Goal: Task Accomplishment & Management: Manage account settings

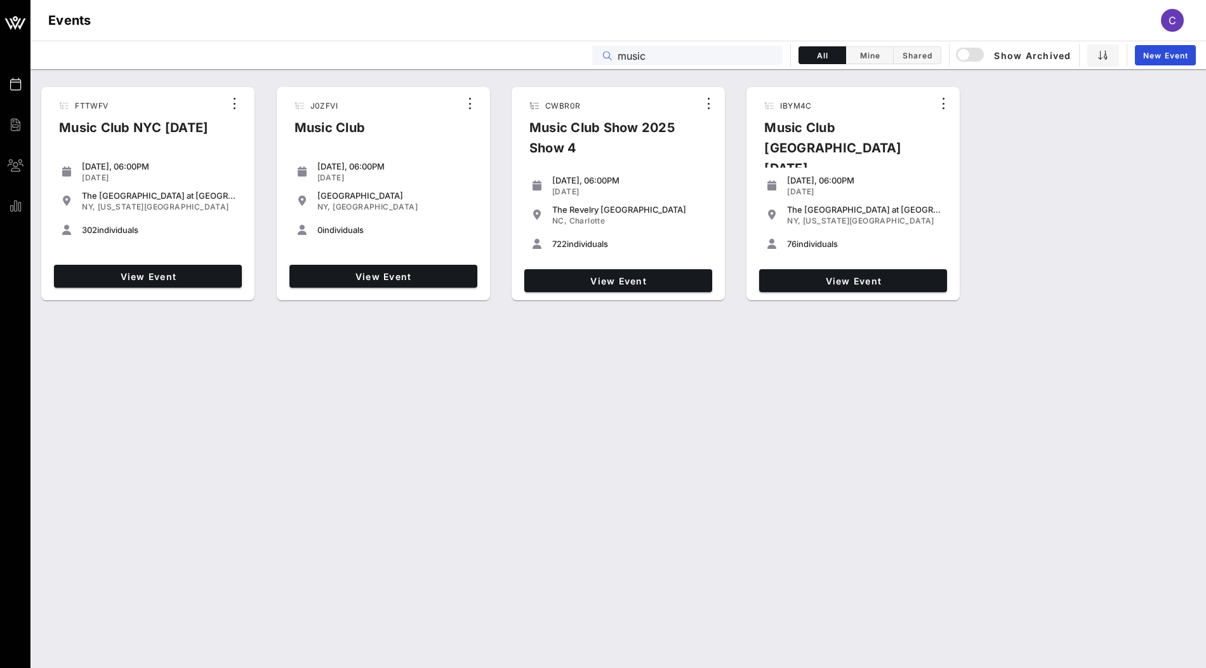
drag, startPoint x: 659, startPoint y: 50, endPoint x: 572, endPoint y: 50, distance: 86.3
click at [572, 50] on div "Events music All Mine Shared Show Archived New Event" at bounding box center [617, 55] width 1175 height 29
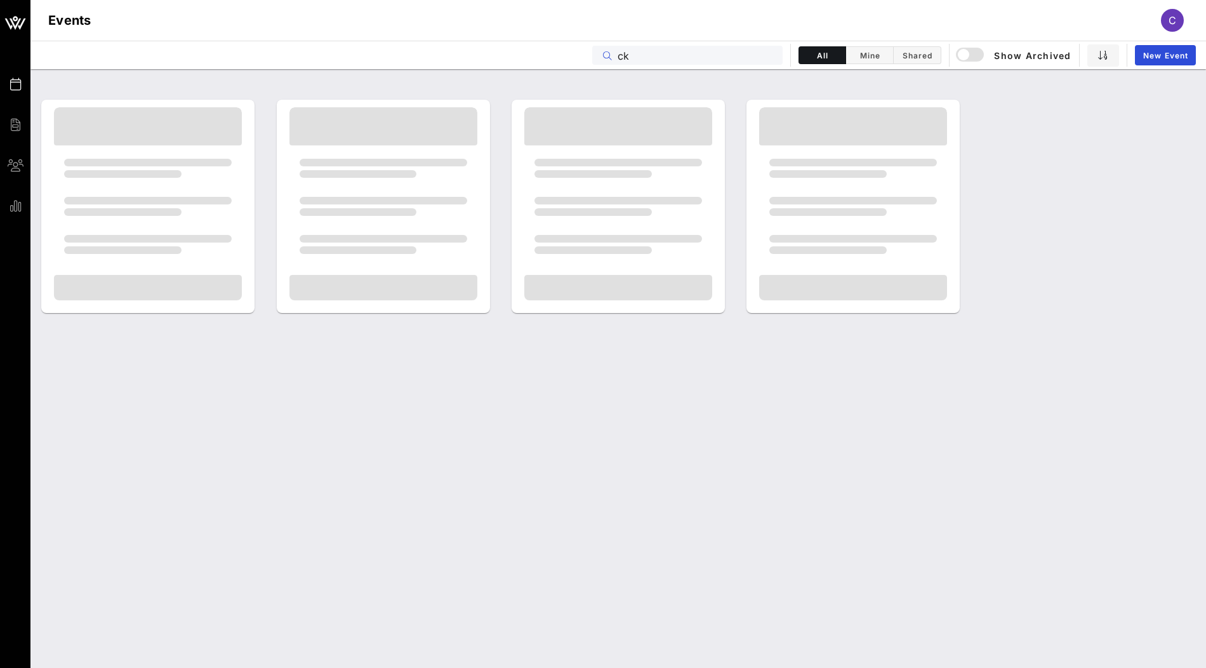
type input "c"
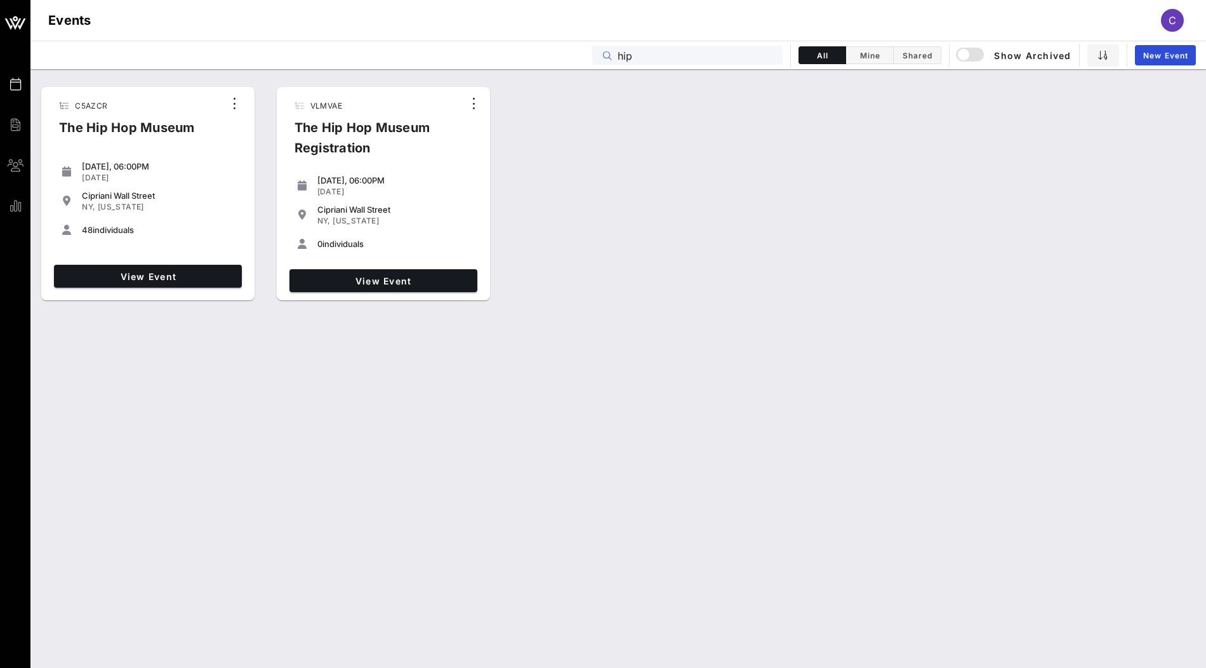
type input "hip"
click at [211, 263] on div "View Event" at bounding box center [148, 276] width 198 height 33
click at [206, 269] on link "View Event" at bounding box center [148, 276] width 188 height 23
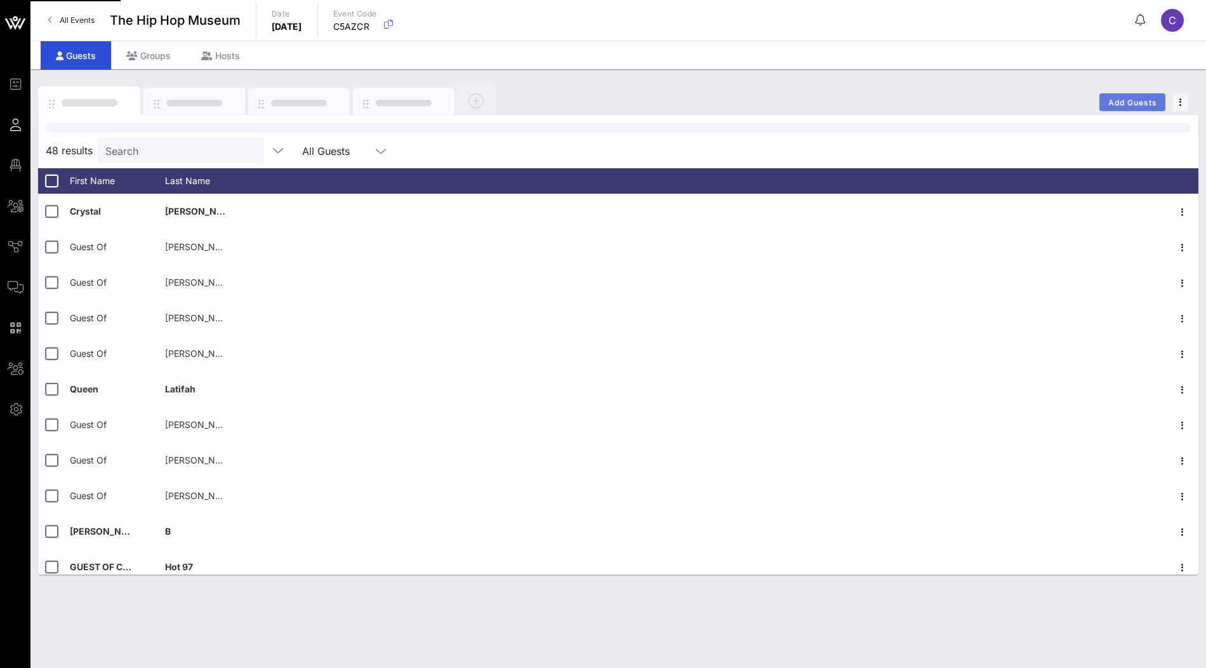
click at [1134, 101] on span "Add Guests" at bounding box center [1132, 103] width 50 height 10
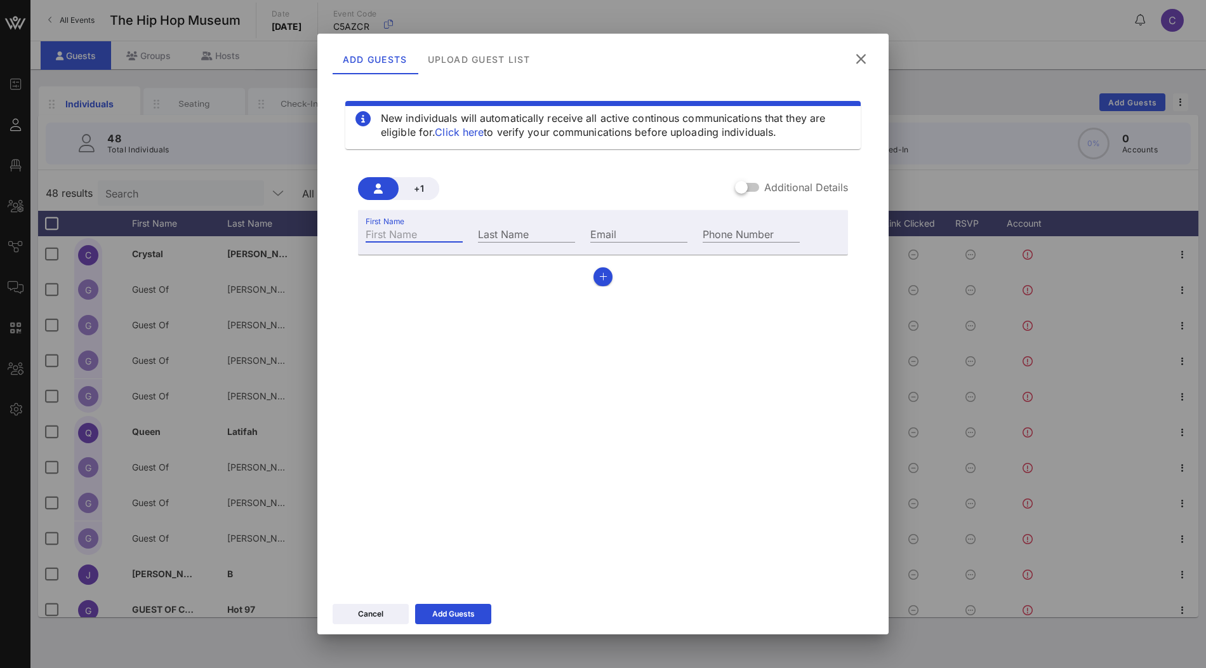
click at [393, 240] on input "First Name" at bounding box center [413, 233] width 97 height 16
type input "clarisa"
type input "tanedo"
type input "clarisa@vow.app"
click at [444, 612] on div "Add Guests" at bounding box center [453, 613] width 43 height 13
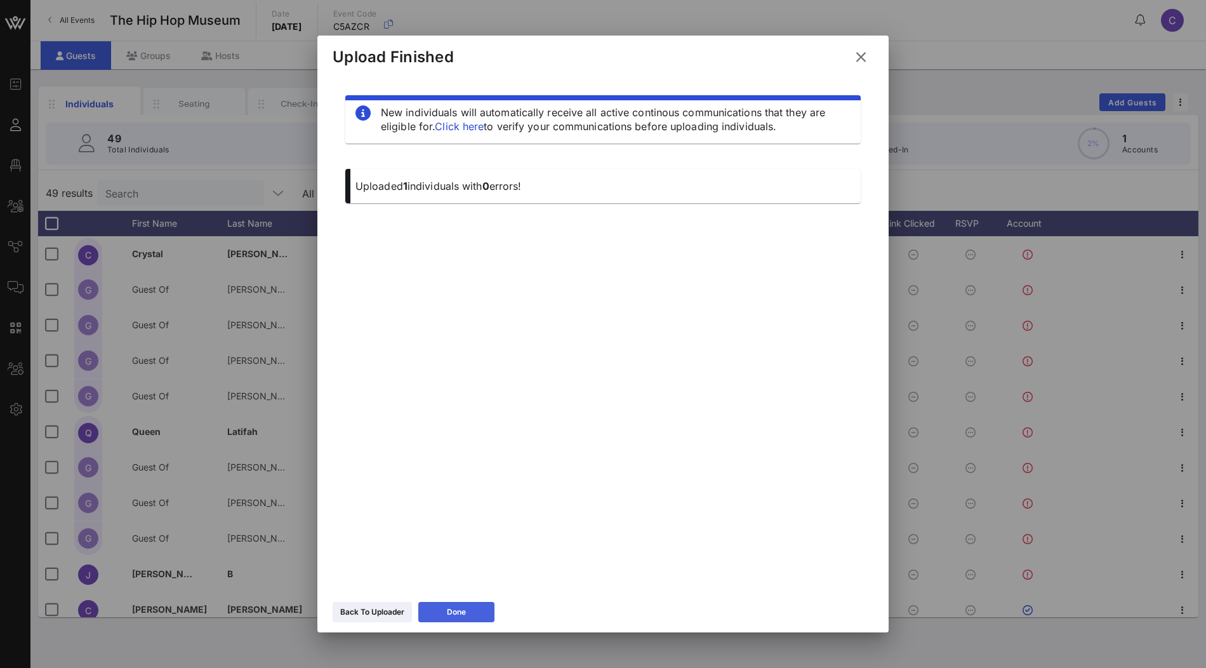
click at [470, 608] on button "Done" at bounding box center [456, 612] width 76 height 20
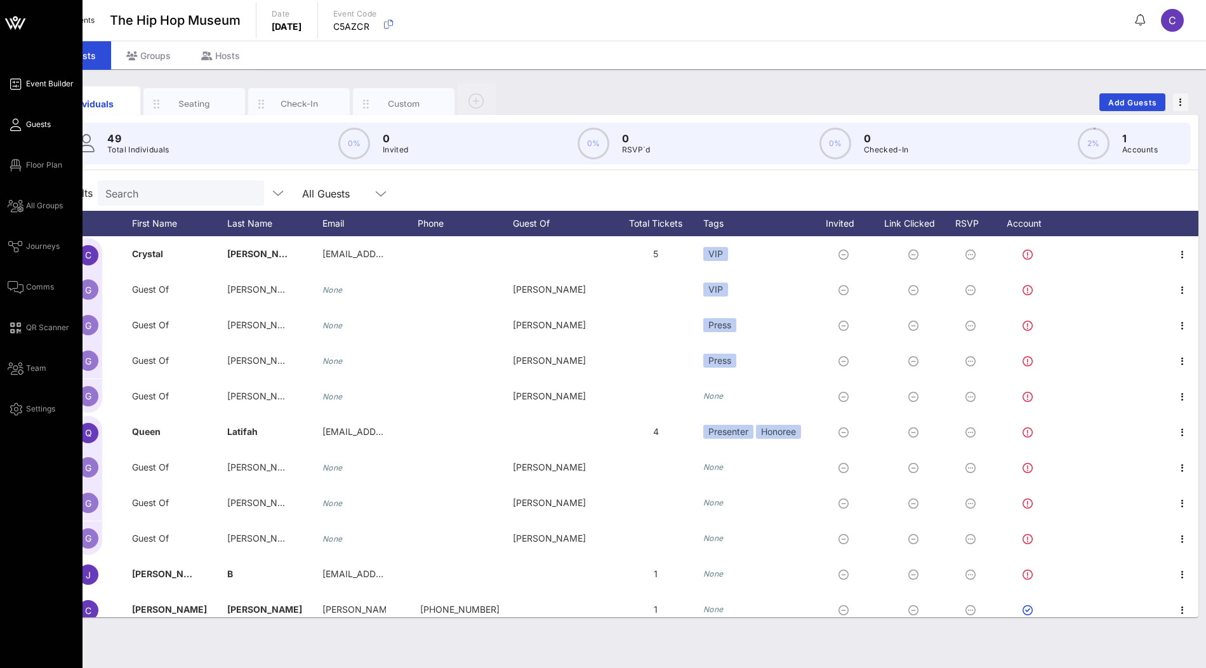
click at [44, 82] on span "Event Builder" at bounding box center [50, 83] width 48 height 11
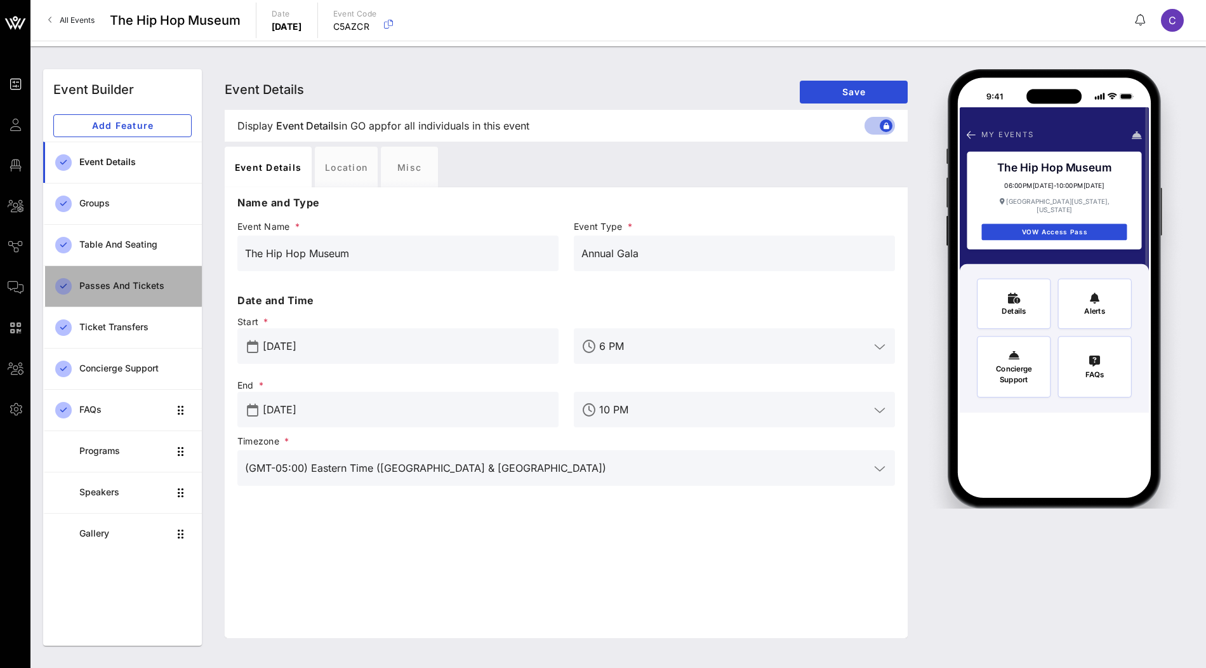
click at [112, 277] on div "Passes and Tickets" at bounding box center [135, 286] width 112 height 26
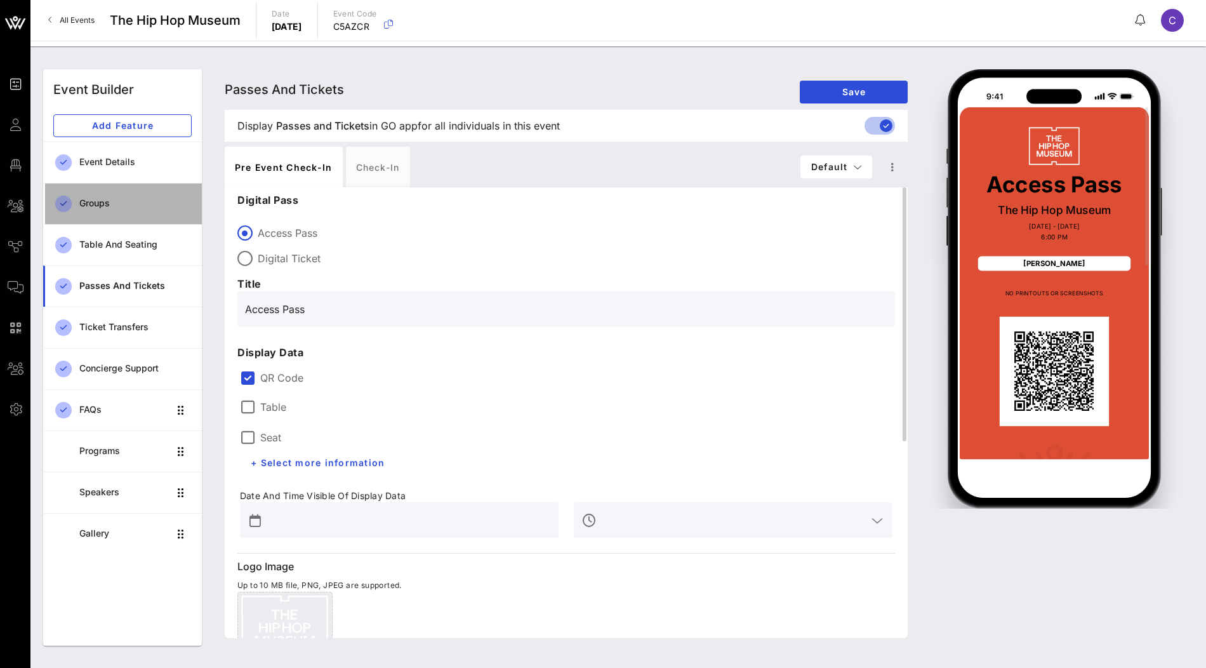
click at [149, 193] on div "Groups" at bounding box center [135, 203] width 112 height 26
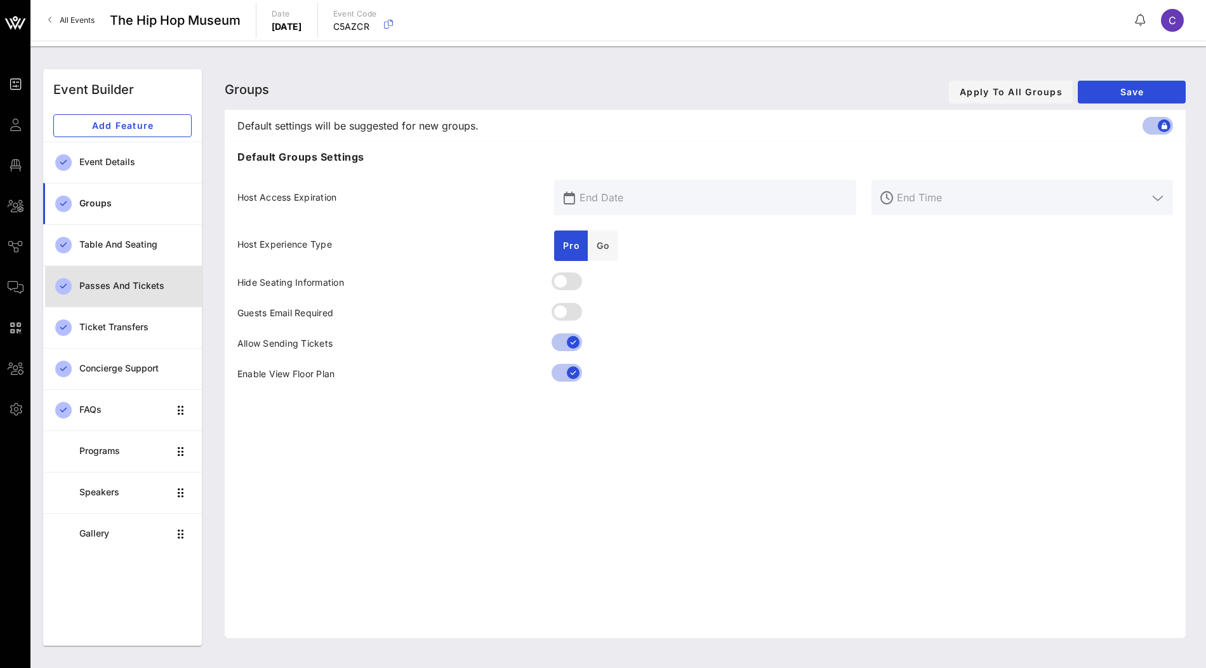
click at [140, 268] on link "Passes and Tickets" at bounding box center [122, 285] width 159 height 41
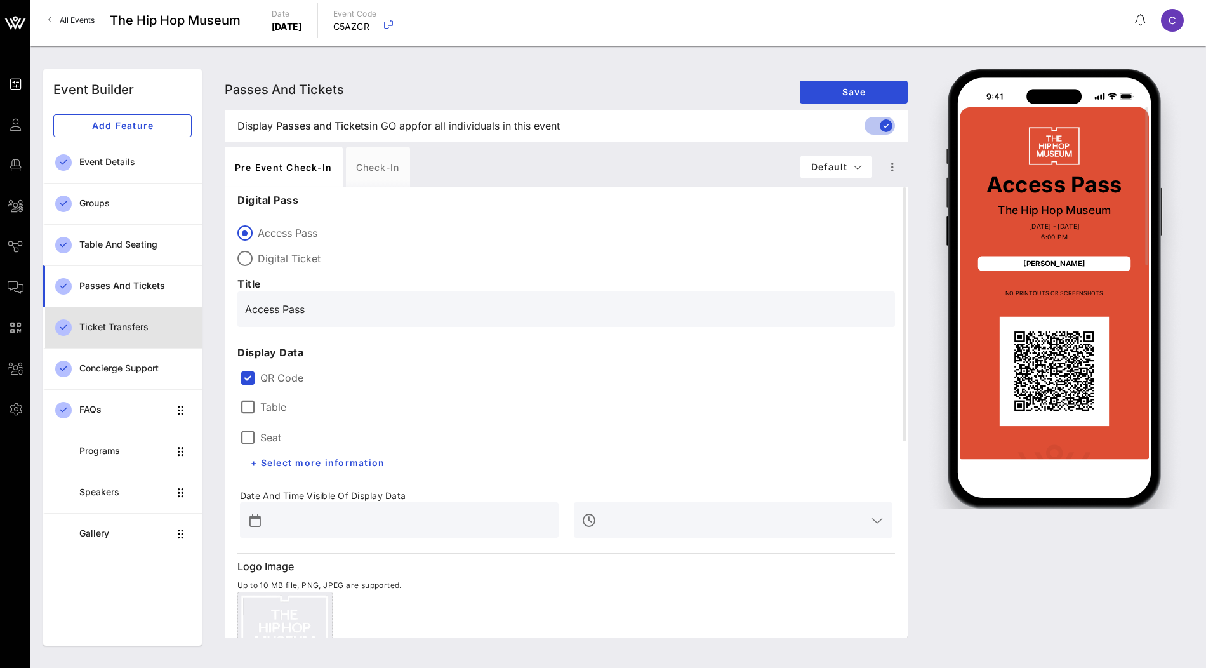
click at [146, 318] on div "Ticket Transfers" at bounding box center [135, 327] width 112 height 26
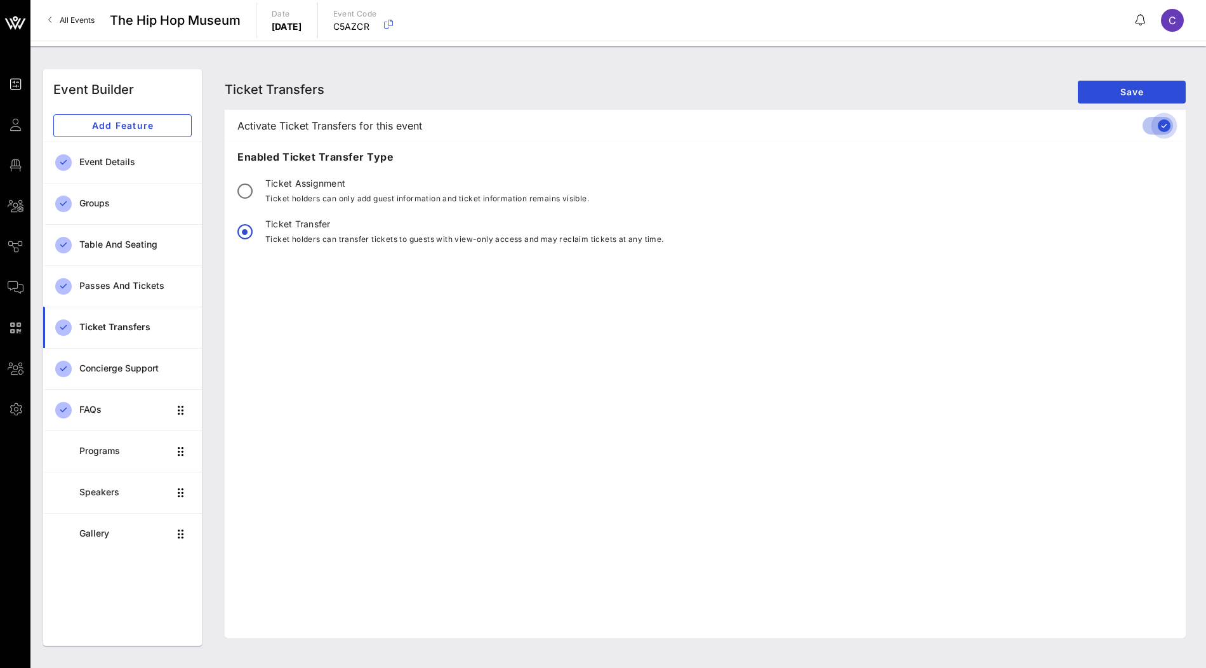
click at [1155, 125] on div at bounding box center [1164, 126] width 22 height 22
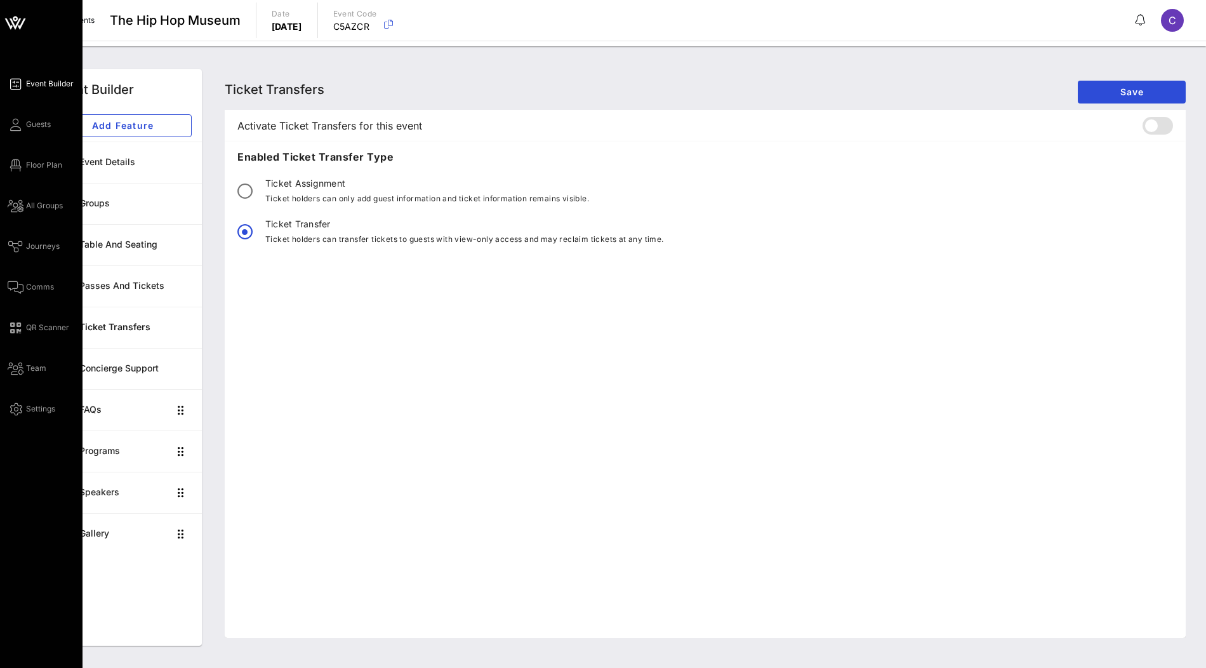
click at [11, 29] on icon at bounding box center [15, 23] width 30 height 30
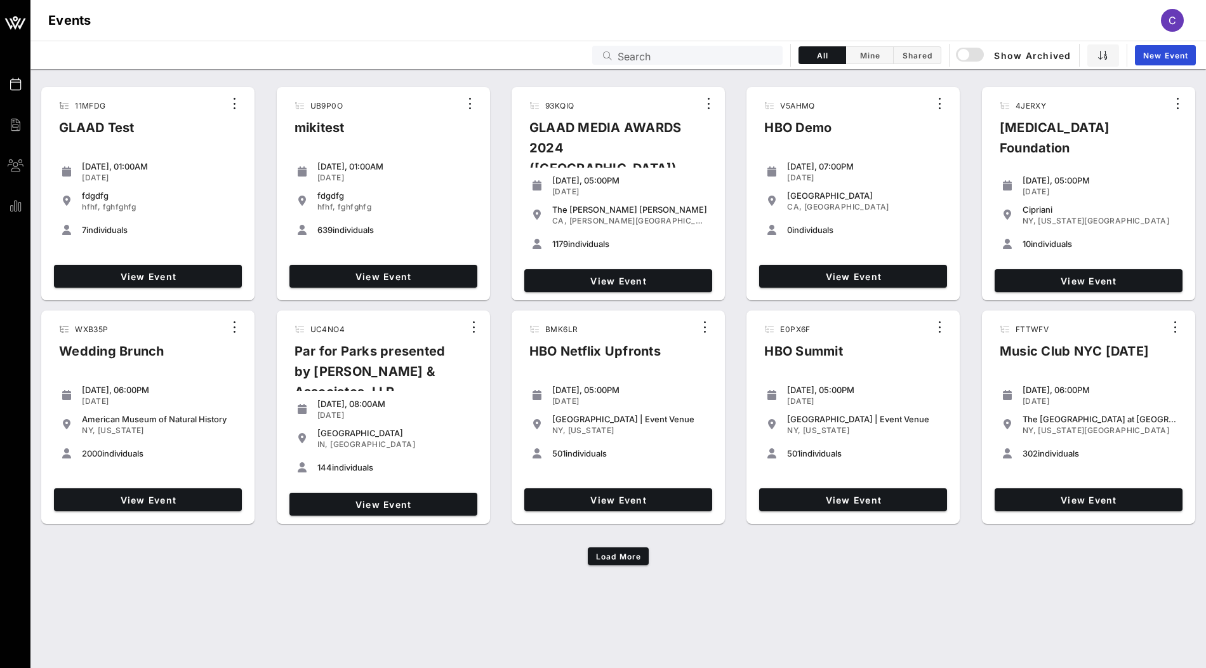
click at [652, 50] on input "Search" at bounding box center [695, 55] width 157 height 16
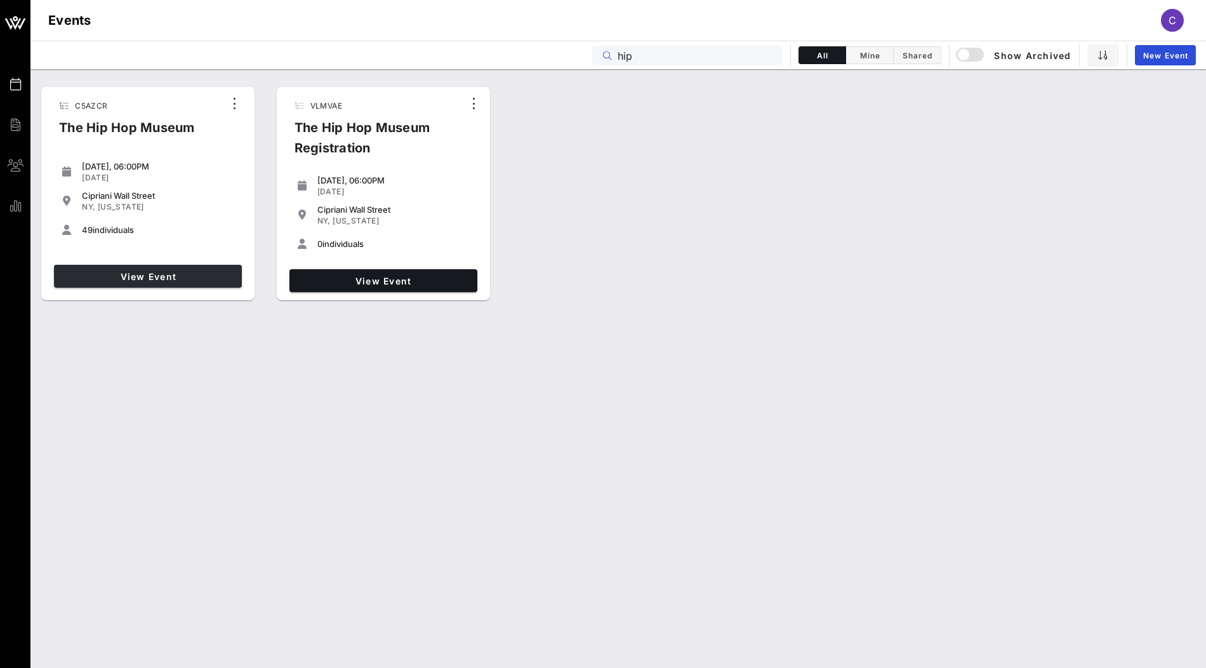
type input "hip"
click at [194, 282] on link "View Event" at bounding box center [148, 276] width 188 height 23
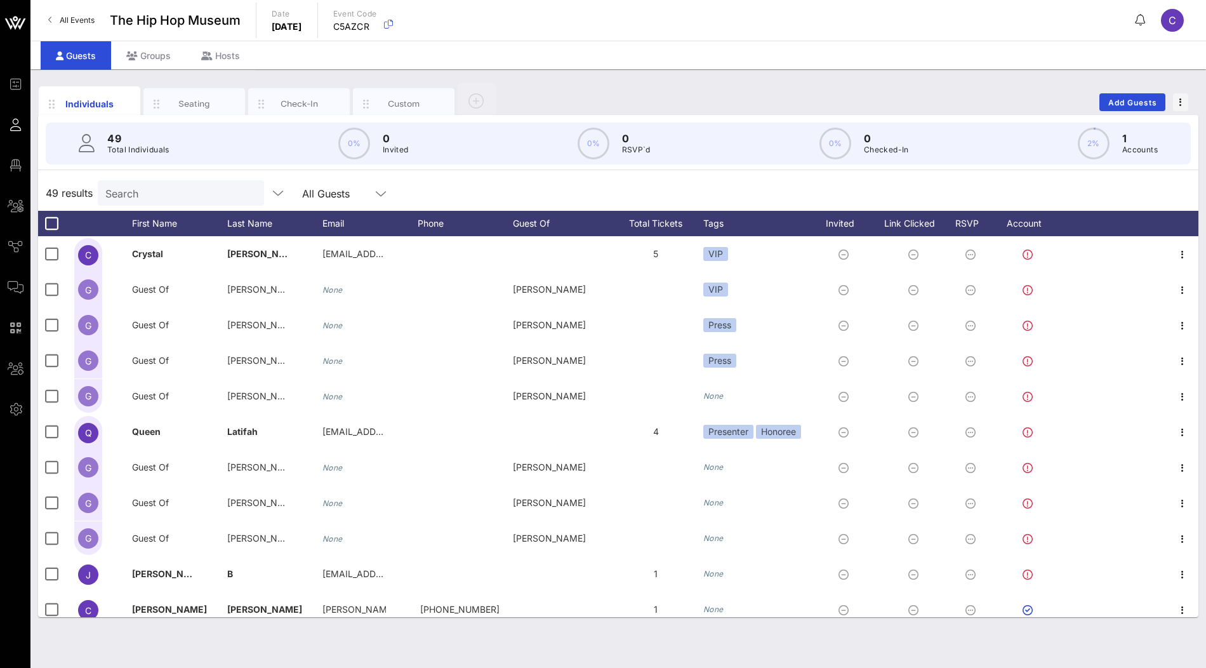
click at [551, 192] on div "49 results Search All Guests" at bounding box center [618, 193] width 1160 height 36
click at [154, 56] on div "Groups" at bounding box center [148, 55] width 75 height 29
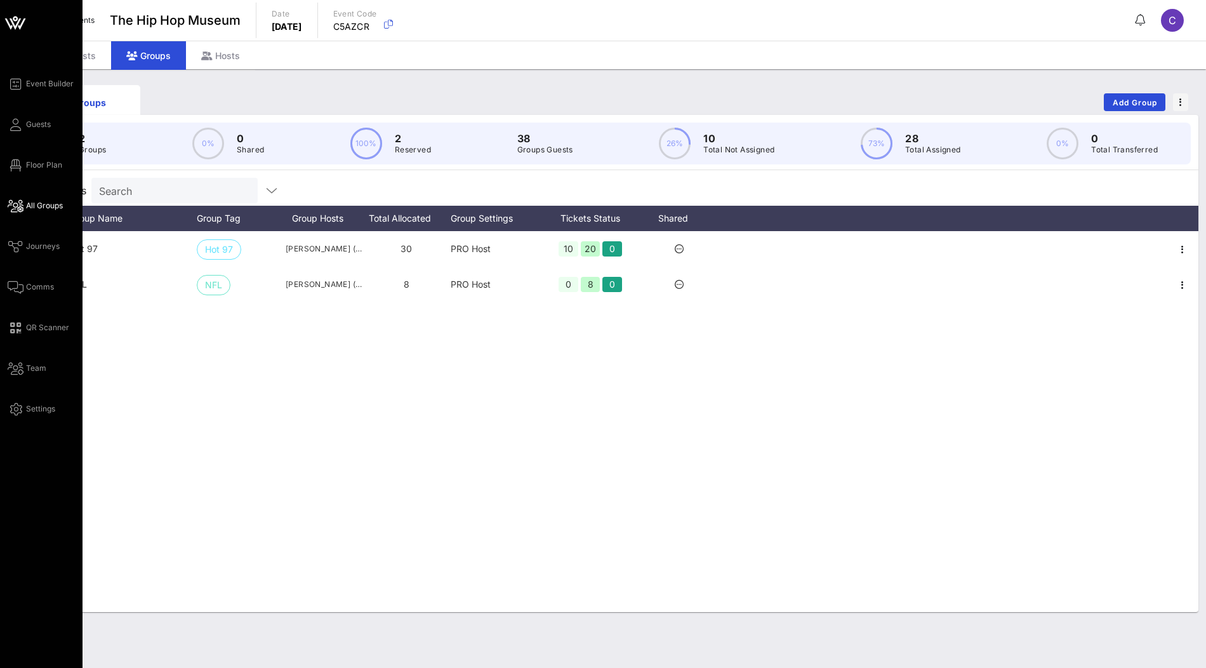
click at [36, 205] on span "All Groups" at bounding box center [44, 205] width 37 height 11
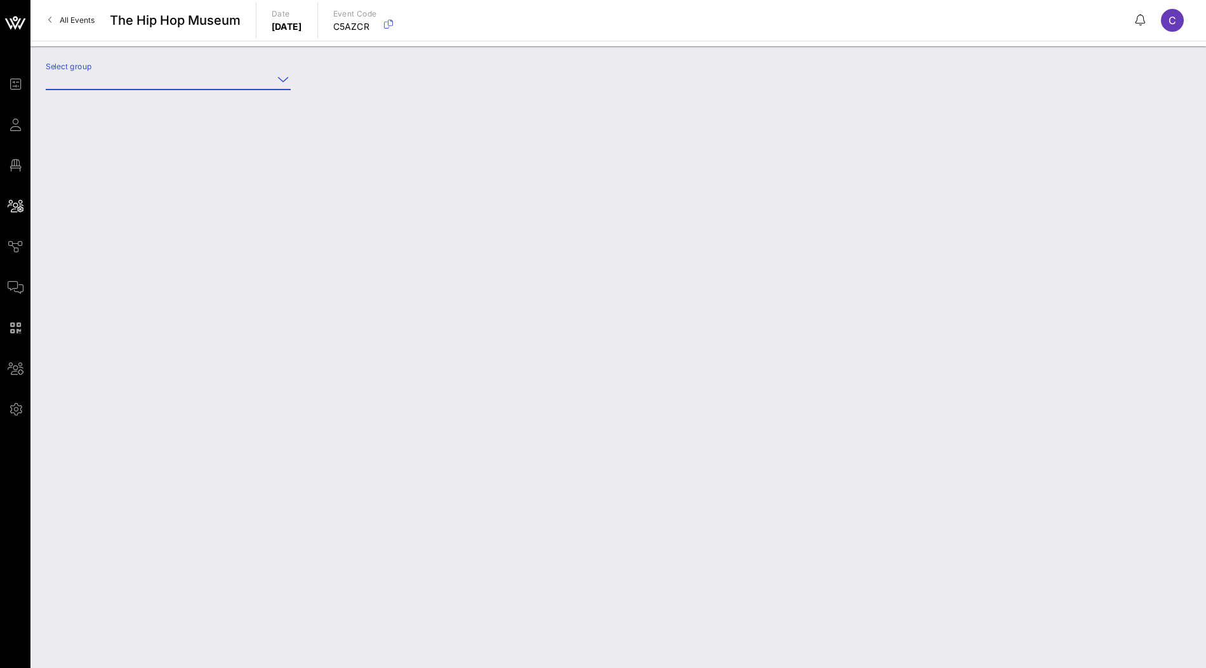
click at [237, 84] on input "Select group" at bounding box center [159, 79] width 227 height 20
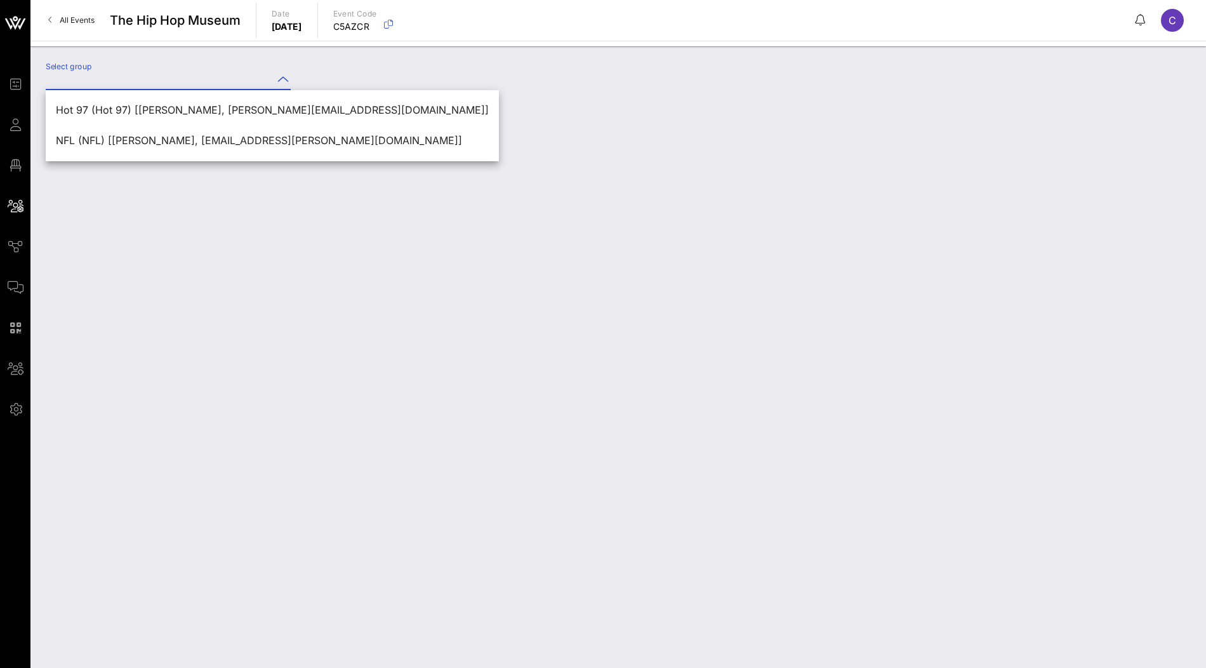
click at [206, 91] on div "Hot 97 (Hot 97) [Karina Meseburg, karina@hot97.com] NFL (NFL) [TRINITY MONTEIRO…" at bounding box center [272, 125] width 453 height 71
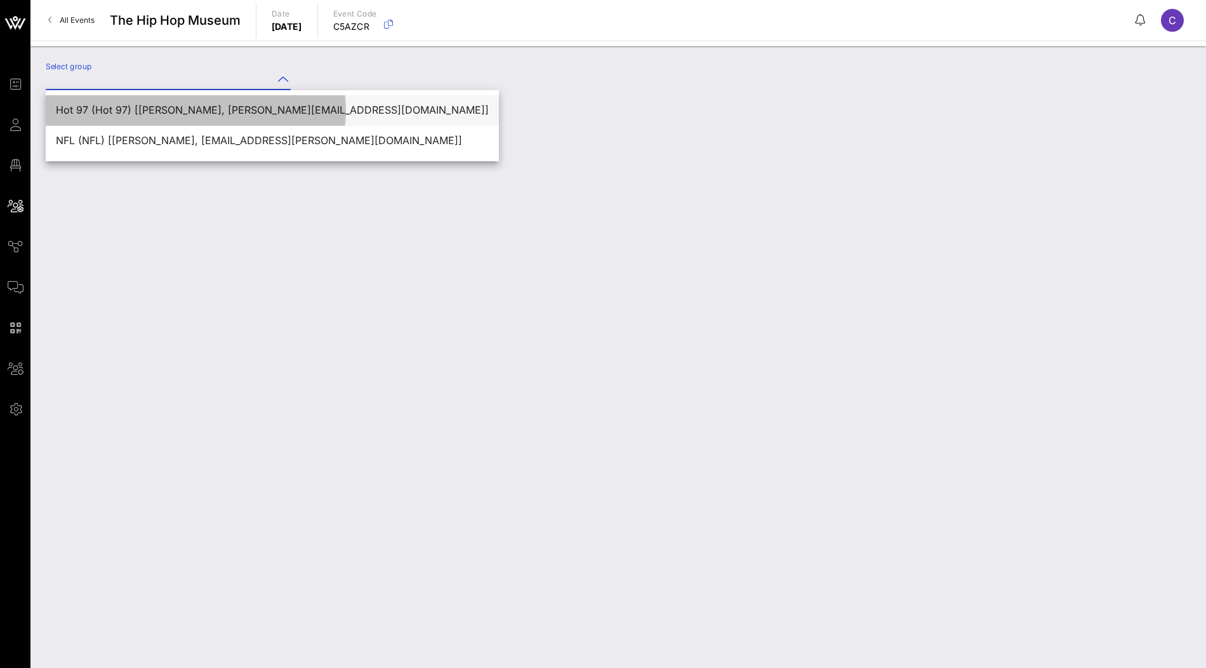
click at [206, 99] on div "Hot 97 (Hot 97) [Karina Meseburg, karina@hot97.com]" at bounding box center [272, 109] width 433 height 27
type input "Hot 97 (Hot 97) [Karina Meseburg, karina@hot97.com]"
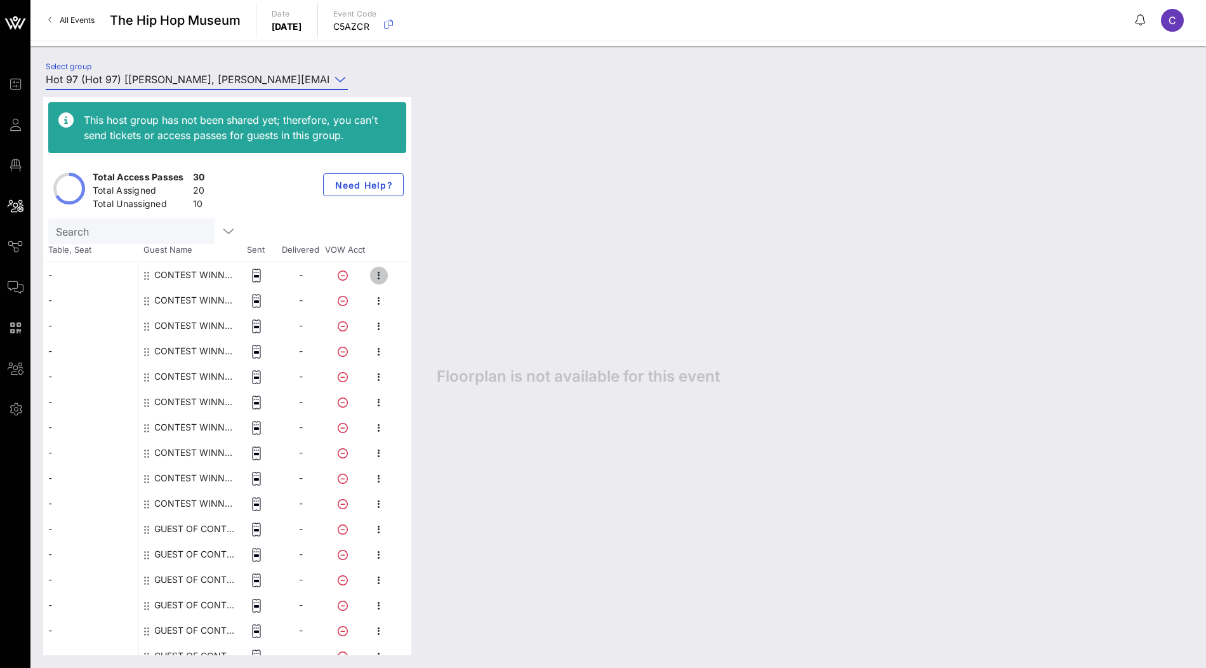
click at [382, 280] on icon "button" at bounding box center [378, 275] width 15 height 15
click at [420, 284] on div "Edit" at bounding box center [445, 278] width 96 height 20
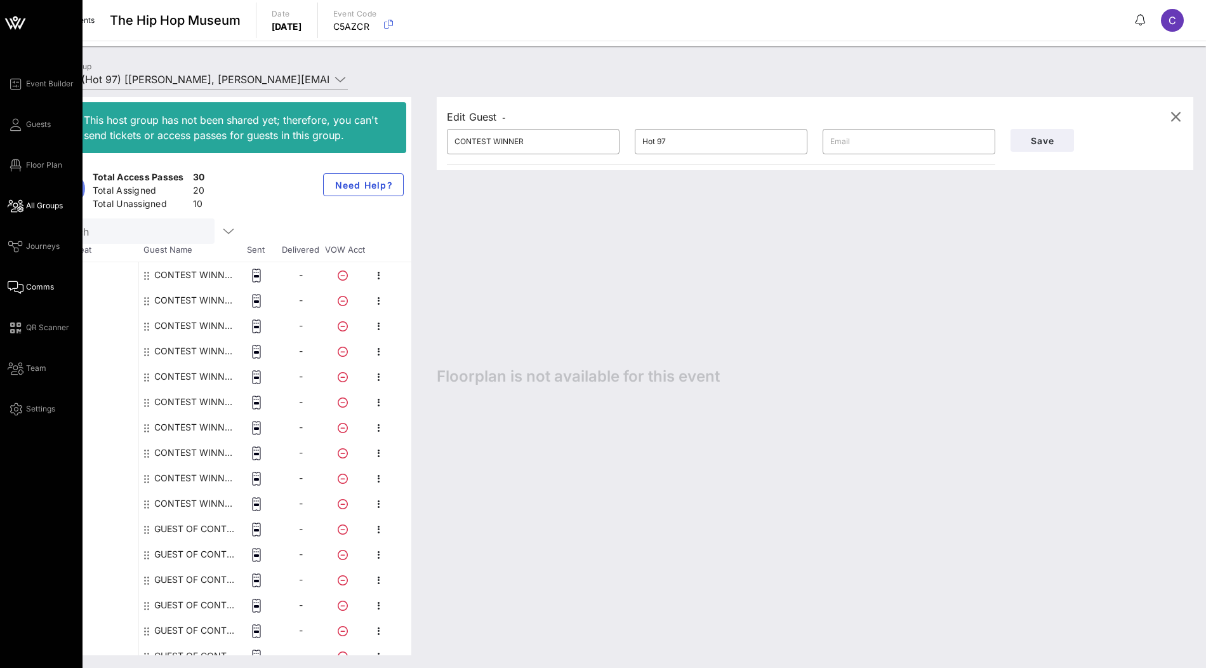
click at [27, 287] on span "Comms" at bounding box center [40, 286] width 28 height 11
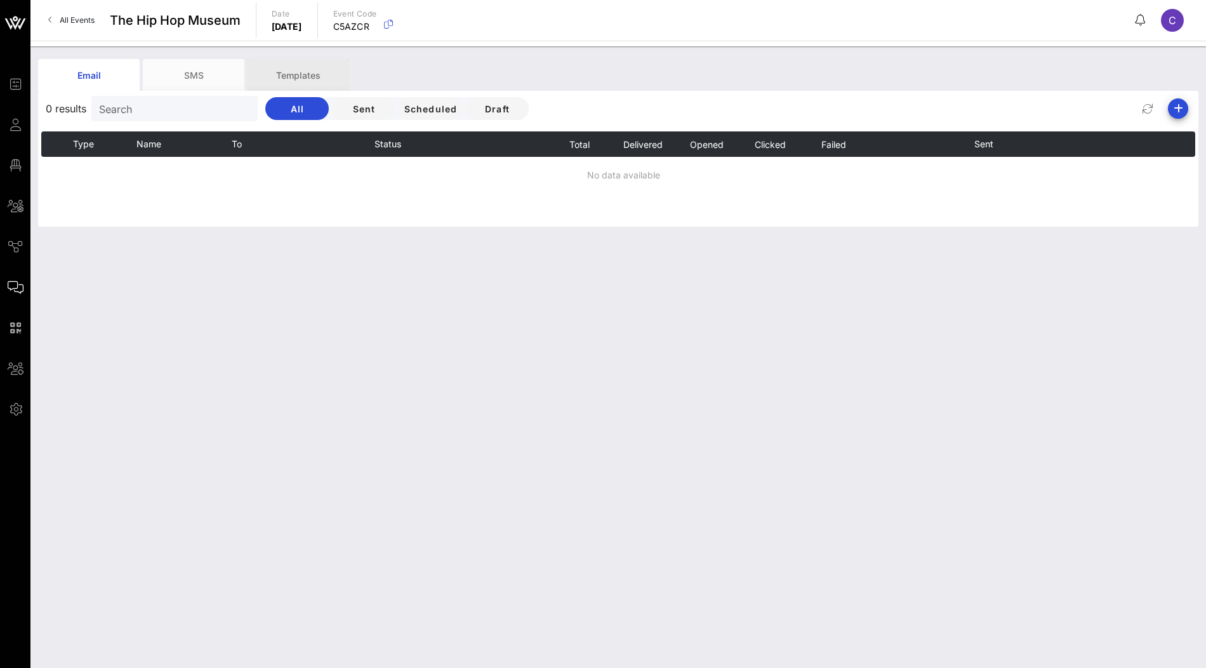
click at [316, 78] on div "Templates" at bounding box center [298, 75] width 102 height 32
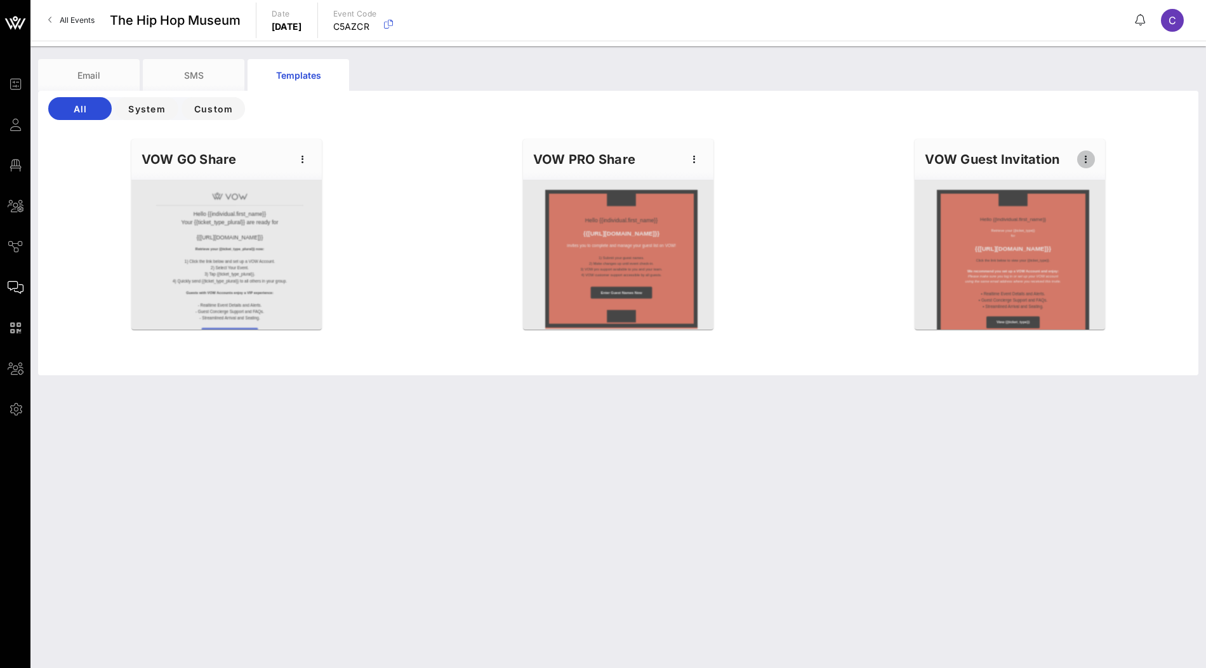
click at [1081, 162] on icon "button" at bounding box center [1085, 159] width 15 height 15
click at [1096, 180] on div "Edit" at bounding box center [1105, 181] width 32 height 10
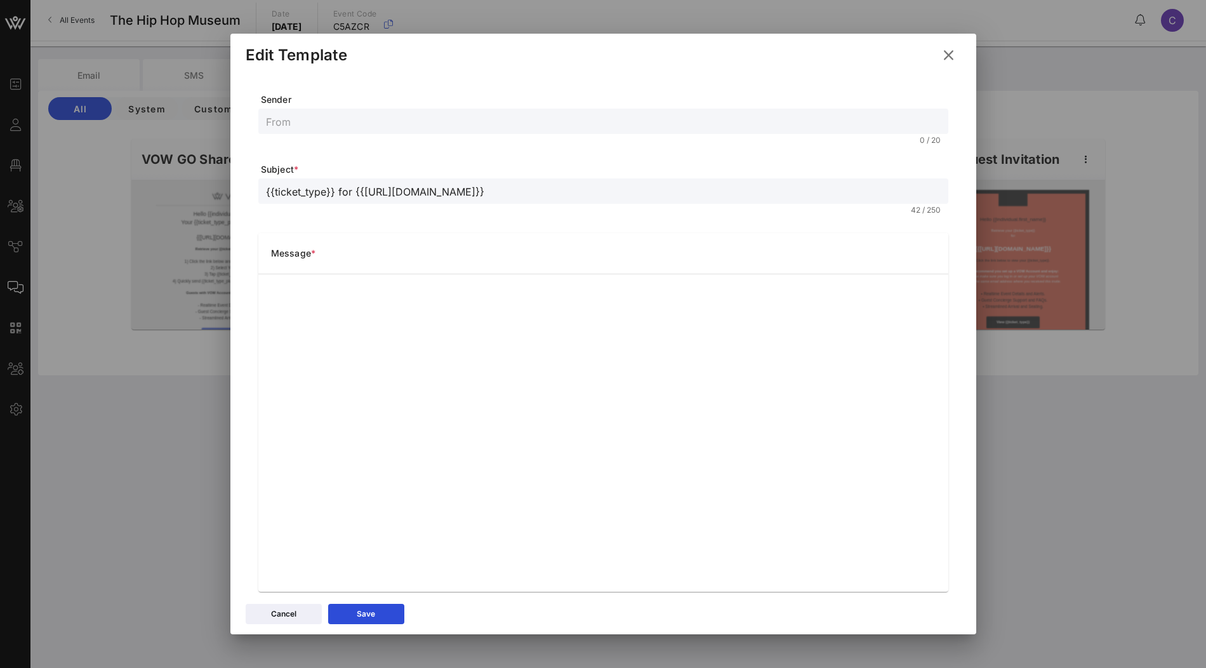
drag, startPoint x: 544, startPoint y: 49, endPoint x: 524, endPoint y: 142, distance: 95.3
click at [524, 142] on div "Edit Template Sender 0 / 20 Subject * {{ticket_type}} for {{event_details.name}…" at bounding box center [603, 334] width 746 height 601
drag, startPoint x: 661, startPoint y: 49, endPoint x: 661, endPoint y: 90, distance: 40.6
click at [661, 90] on div "Edit Template Sender 0 / 20 Subject * {{ticket_type}} for {{event_details.name}…" at bounding box center [603, 334] width 746 height 601
click at [742, 236] on div "Message *" at bounding box center [603, 253] width 690 height 41
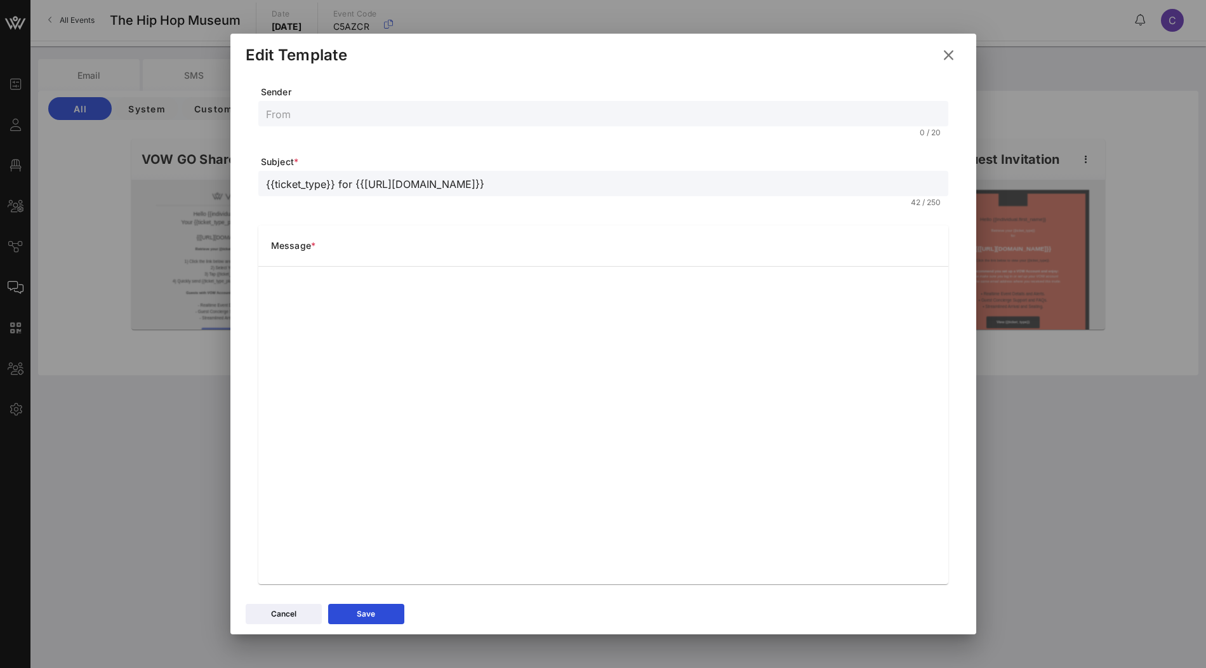
scroll to position [18, 0]
click at [949, 58] on icon at bounding box center [948, 55] width 20 height 18
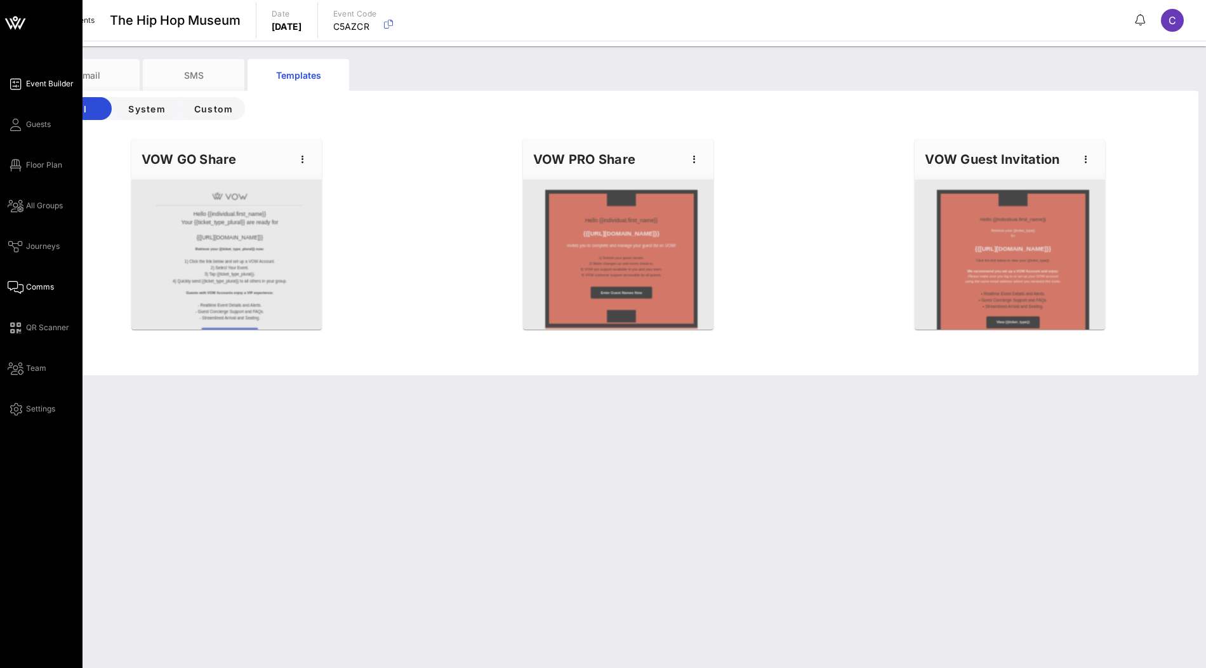
click at [48, 86] on span "Event Builder" at bounding box center [50, 83] width 48 height 11
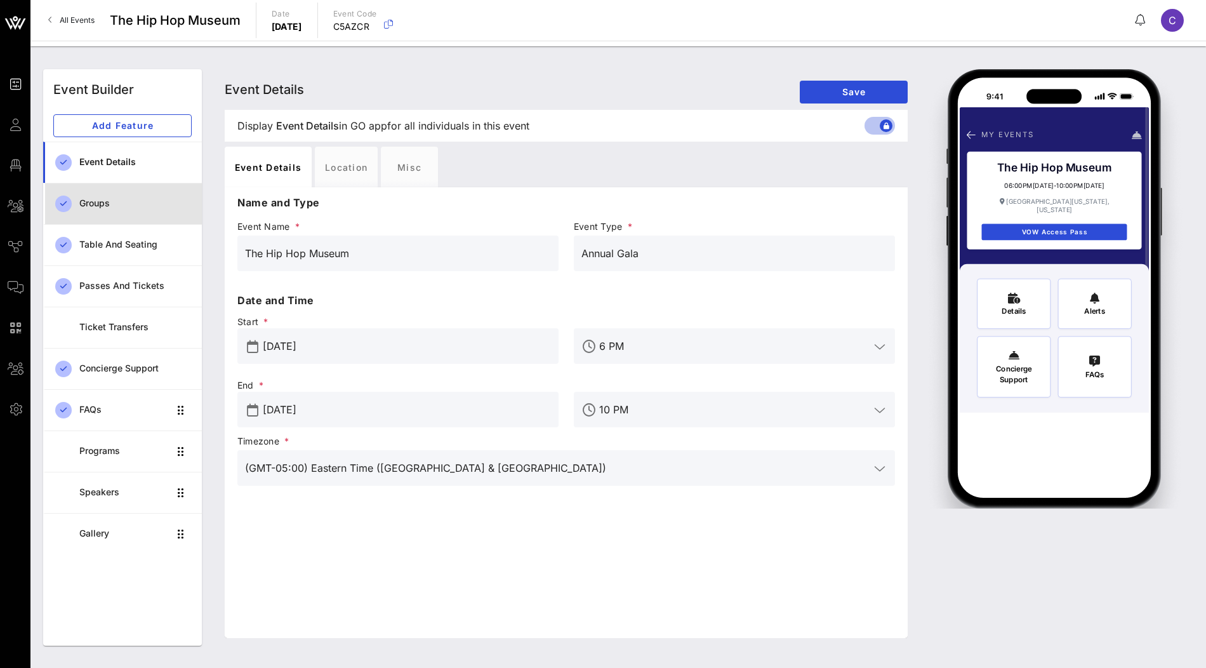
click at [138, 209] on div "Groups" at bounding box center [135, 203] width 112 height 26
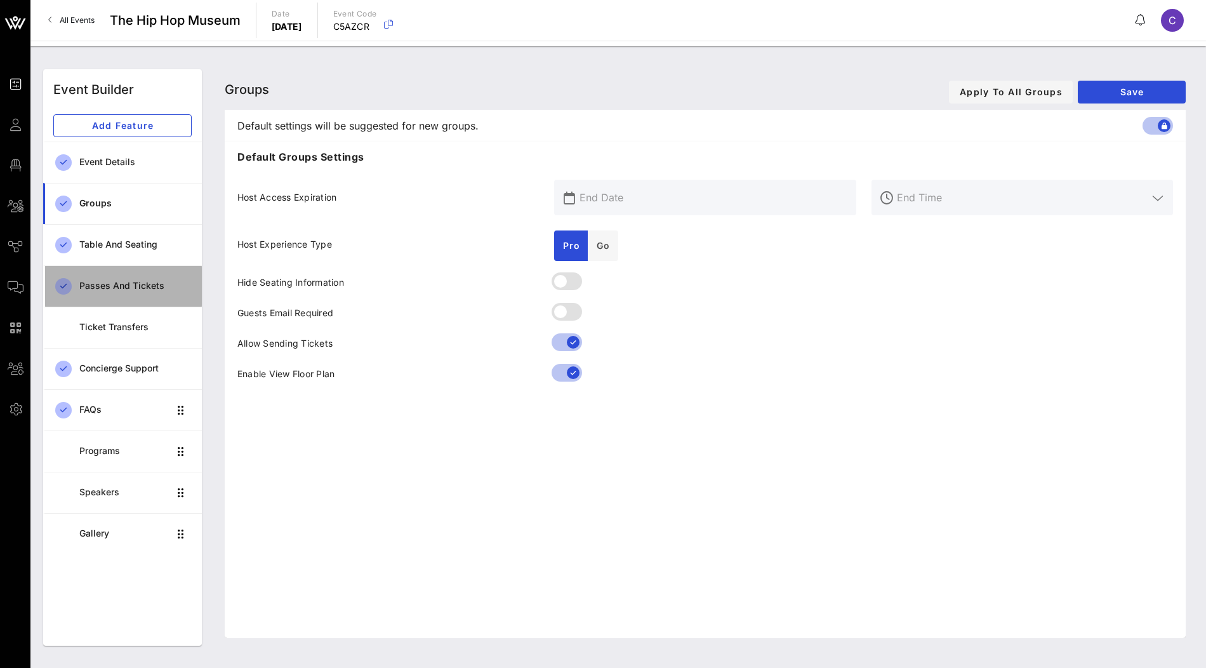
click at [123, 280] on div "Passes and Tickets" at bounding box center [135, 285] width 112 height 11
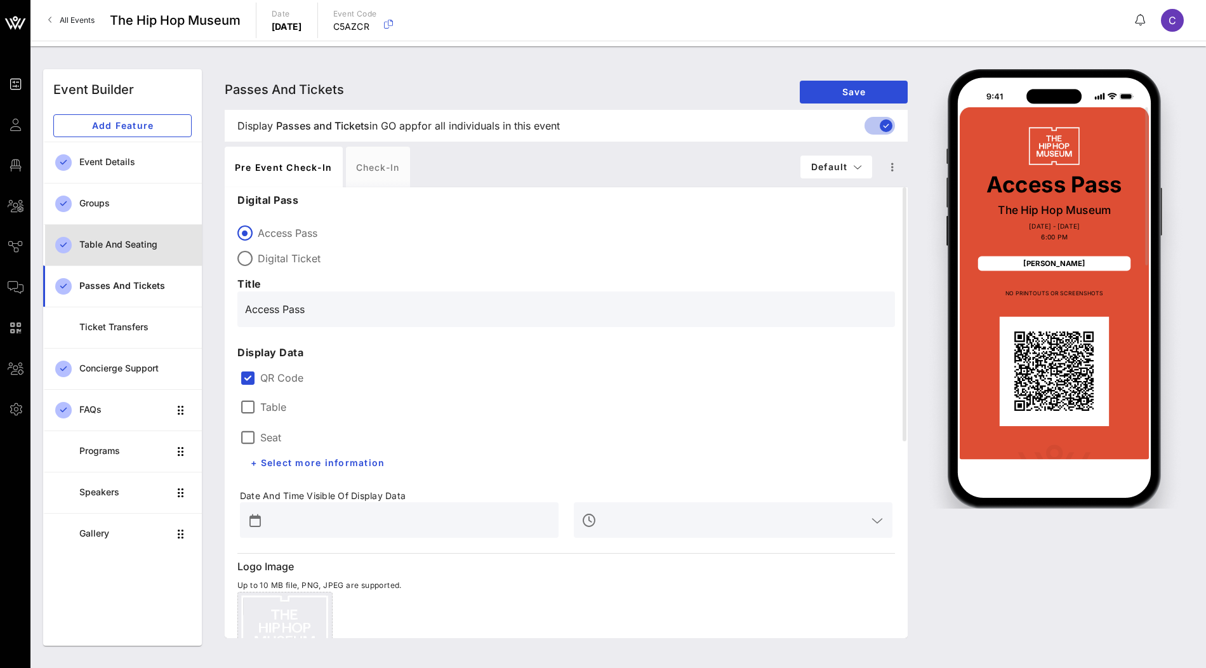
click at [140, 250] on div "Table and Seating" at bounding box center [135, 245] width 112 height 26
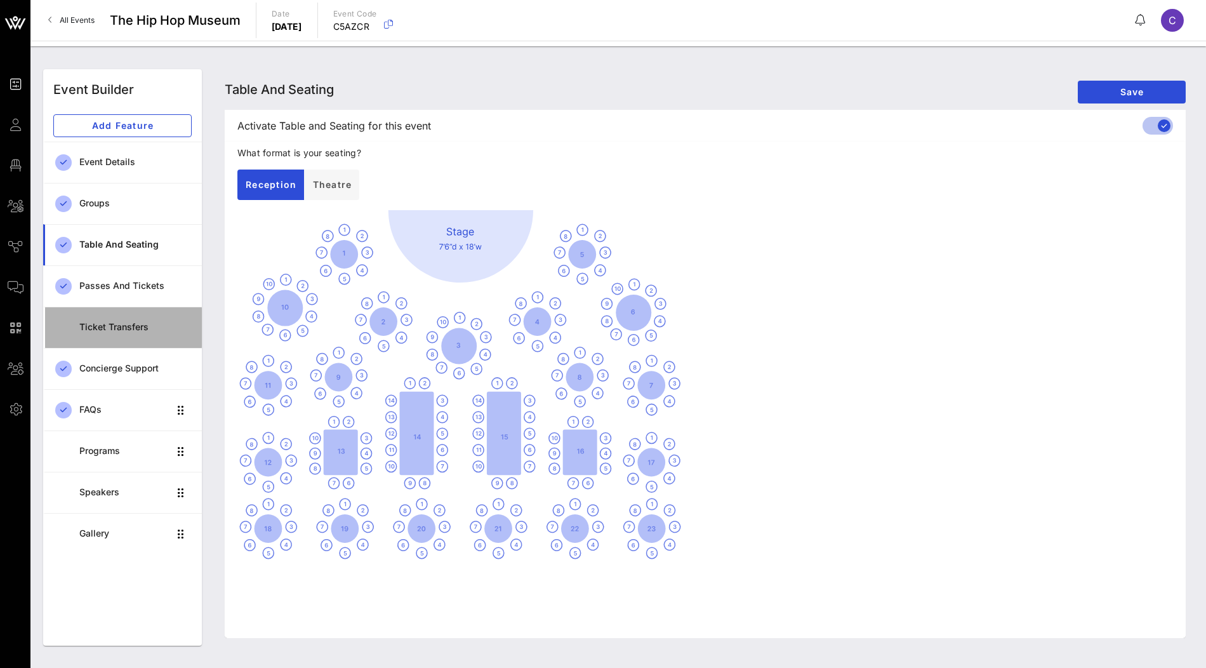
click at [126, 324] on div "Ticket Transfers" at bounding box center [135, 327] width 112 height 11
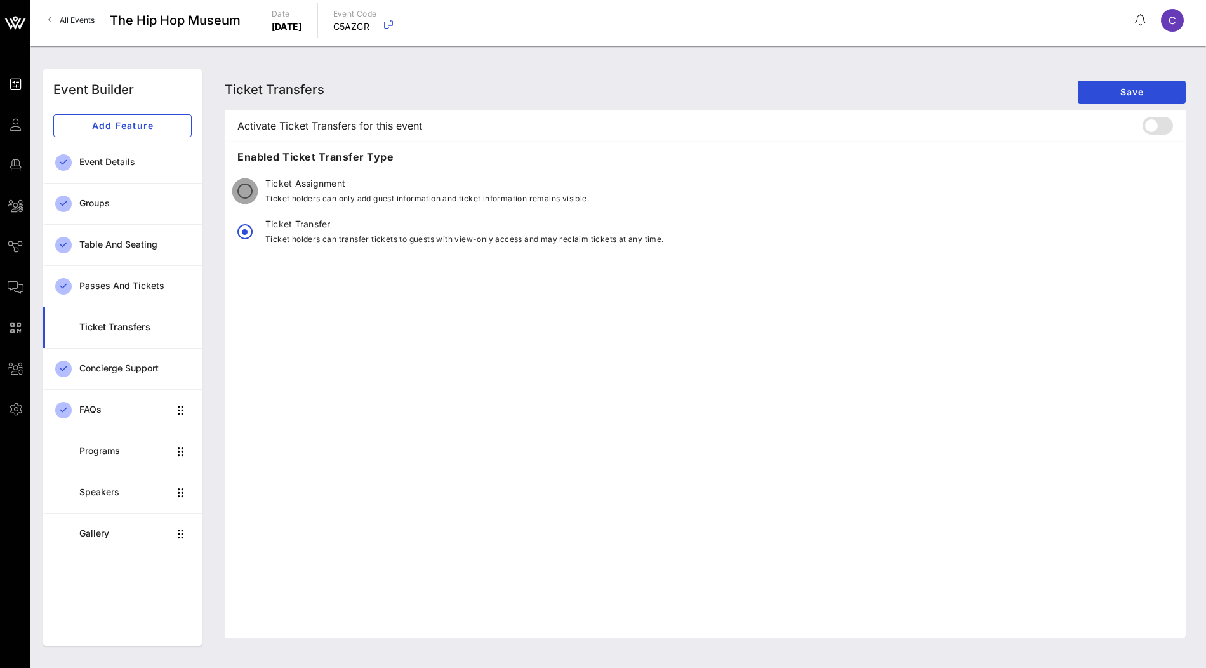
click at [247, 190] on div at bounding box center [245, 191] width 22 height 22
click at [240, 236] on div at bounding box center [245, 232] width 22 height 22
click at [1112, 96] on span "Save" at bounding box center [1132, 91] width 88 height 11
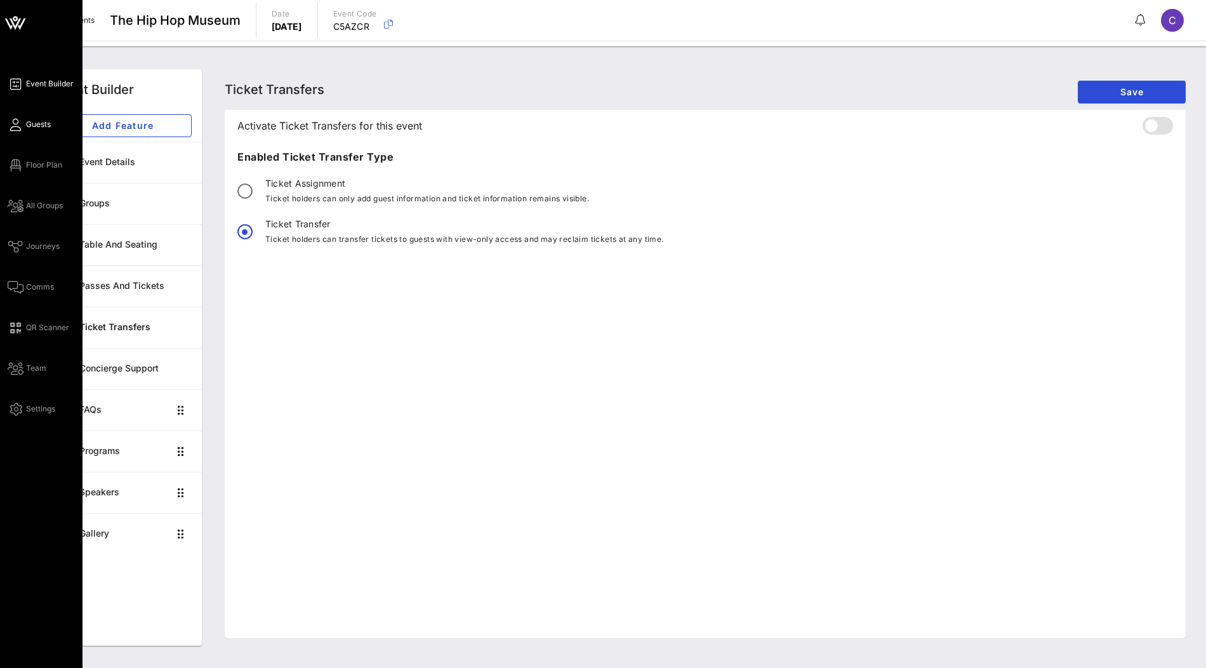
click at [32, 124] on span "Guests" at bounding box center [38, 124] width 25 height 11
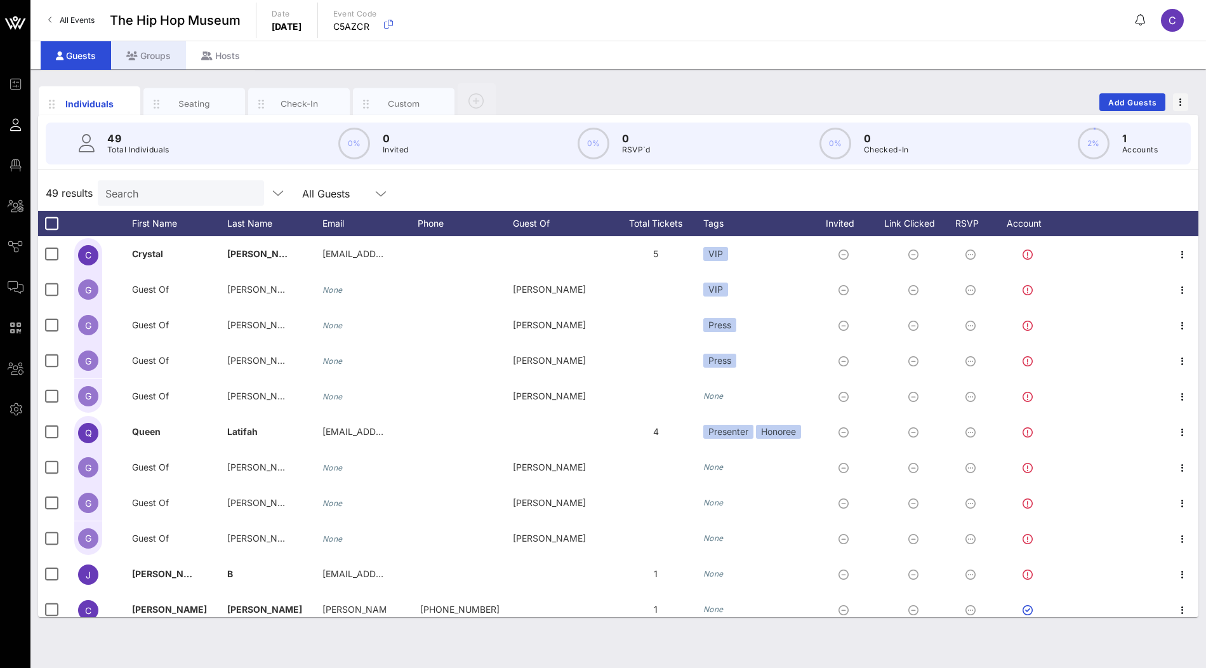
click at [159, 59] on div "Groups" at bounding box center [148, 55] width 75 height 29
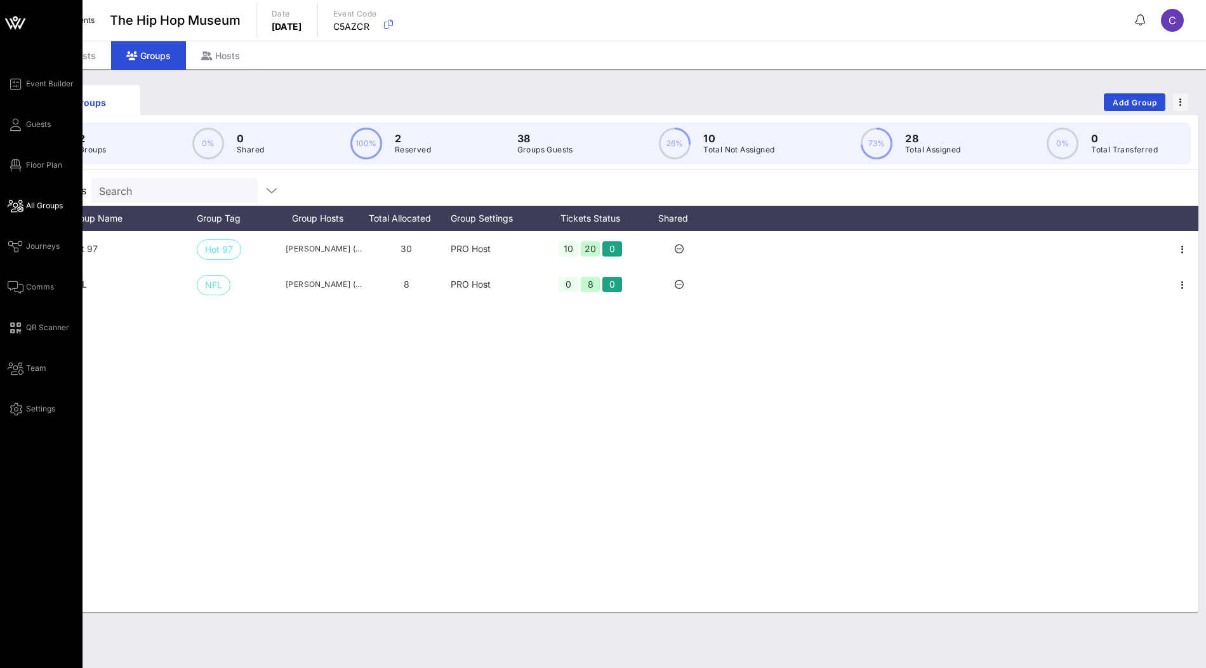
click at [41, 201] on span "All Groups" at bounding box center [44, 205] width 37 height 11
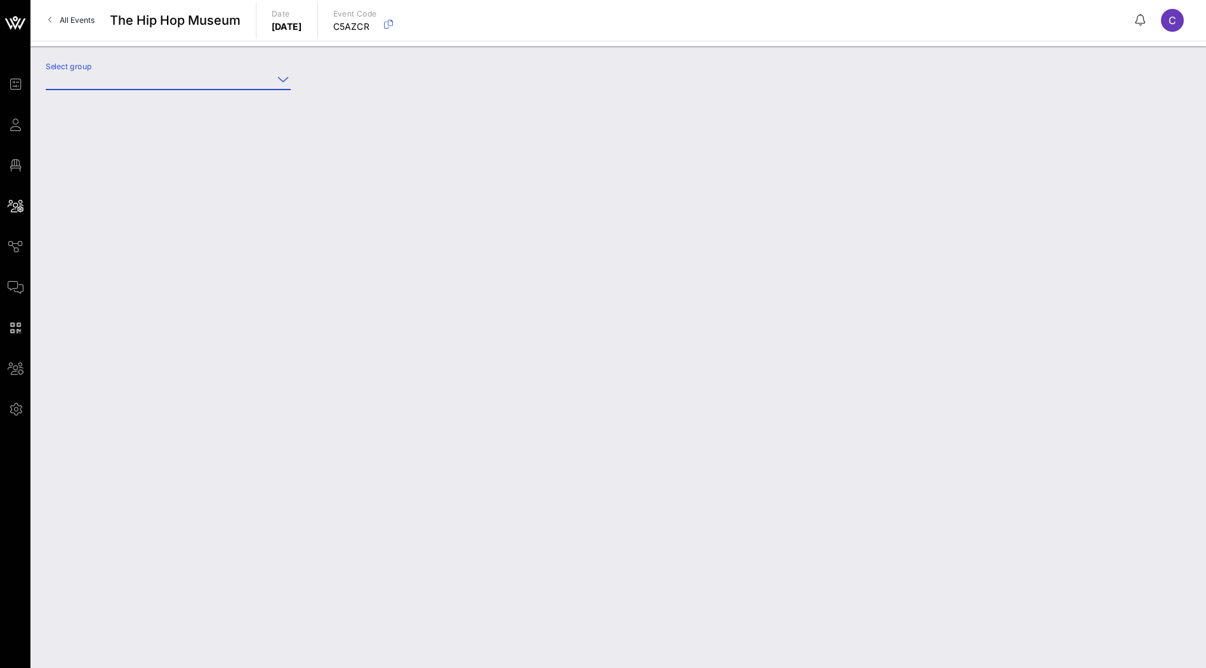
click at [217, 84] on input "Select group" at bounding box center [159, 79] width 227 height 20
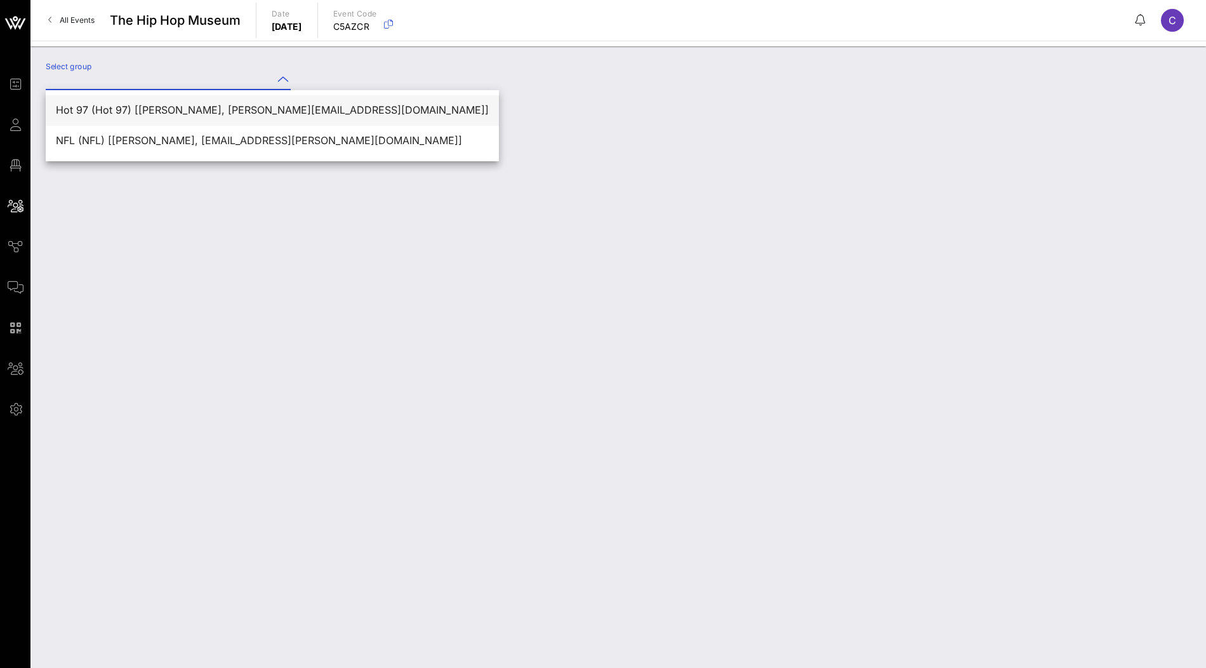
click at [203, 104] on div "Hot 97 (Hot 97) [Karina Meseburg, karina@hot97.com]" at bounding box center [272, 110] width 433 height 12
type input "Hot 97 (Hot 97) [Karina Meseburg, karina@hot97.com]"
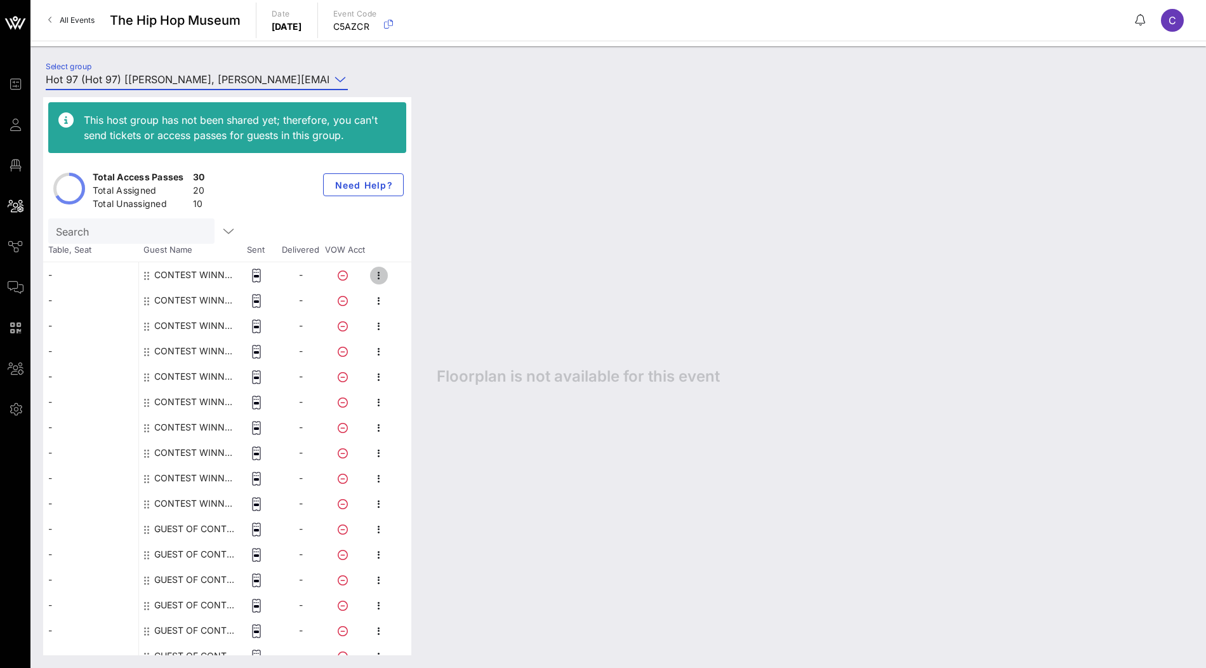
click at [382, 278] on icon "button" at bounding box center [378, 275] width 15 height 15
click at [527, 126] on div "Floorplan is not available for this event" at bounding box center [808, 376] width 769 height 558
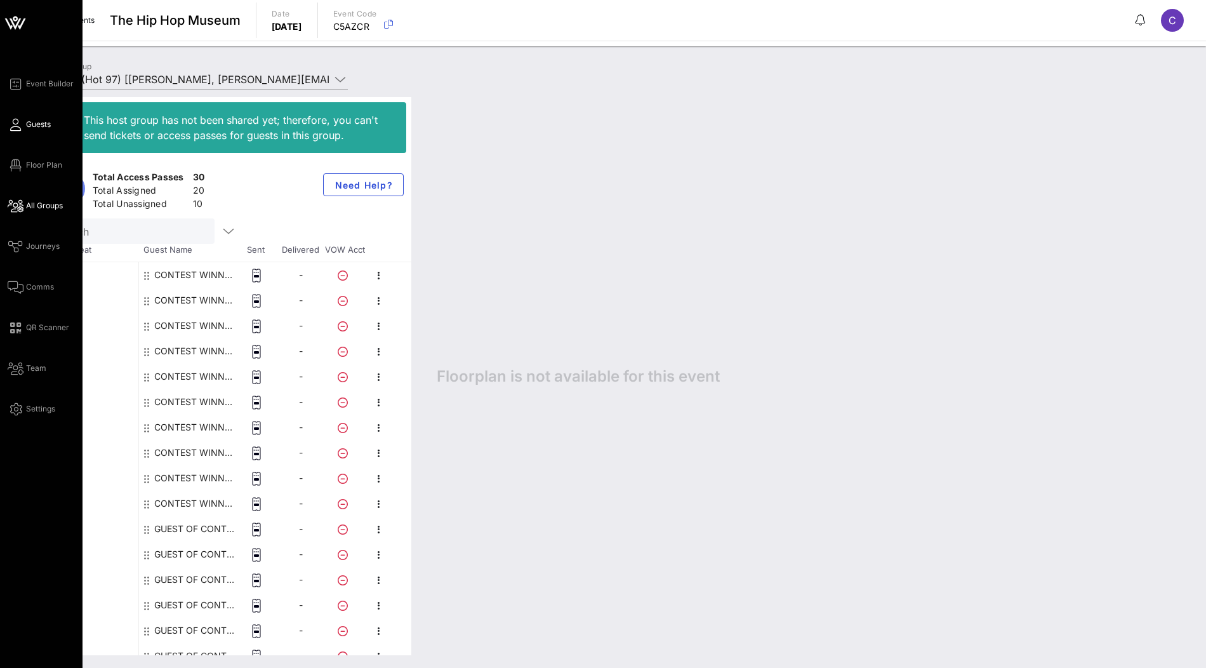
click at [15, 124] on icon at bounding box center [16, 125] width 16 height 2
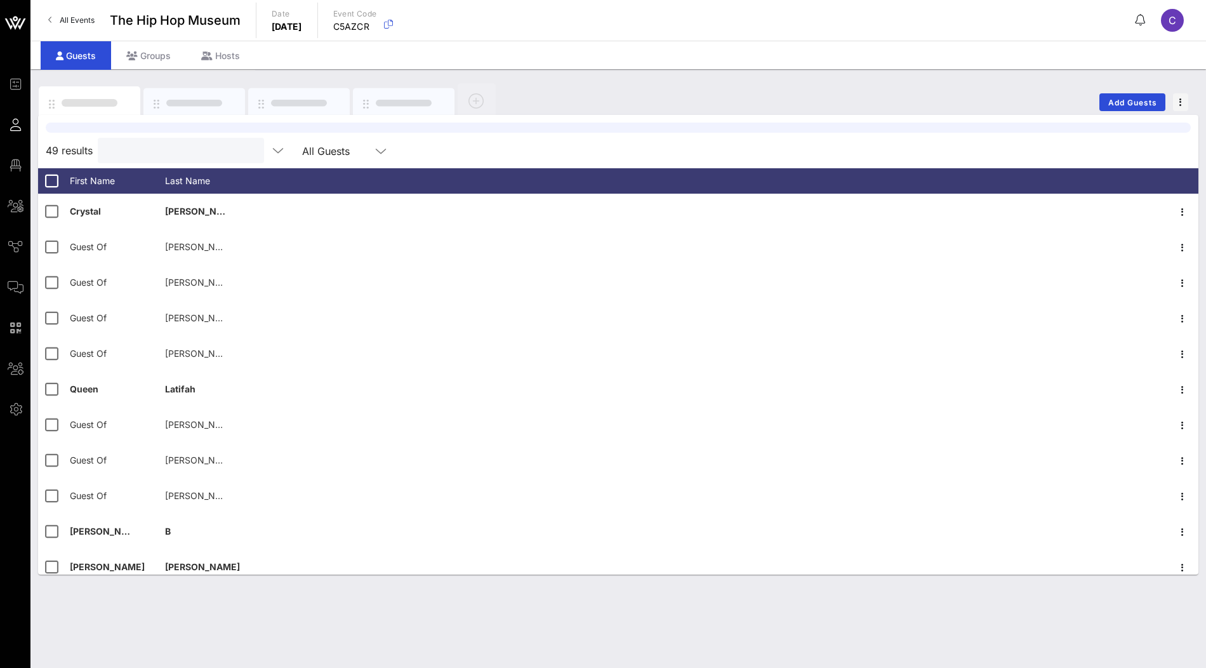
click at [175, 154] on input "text" at bounding box center [179, 150] width 148 height 16
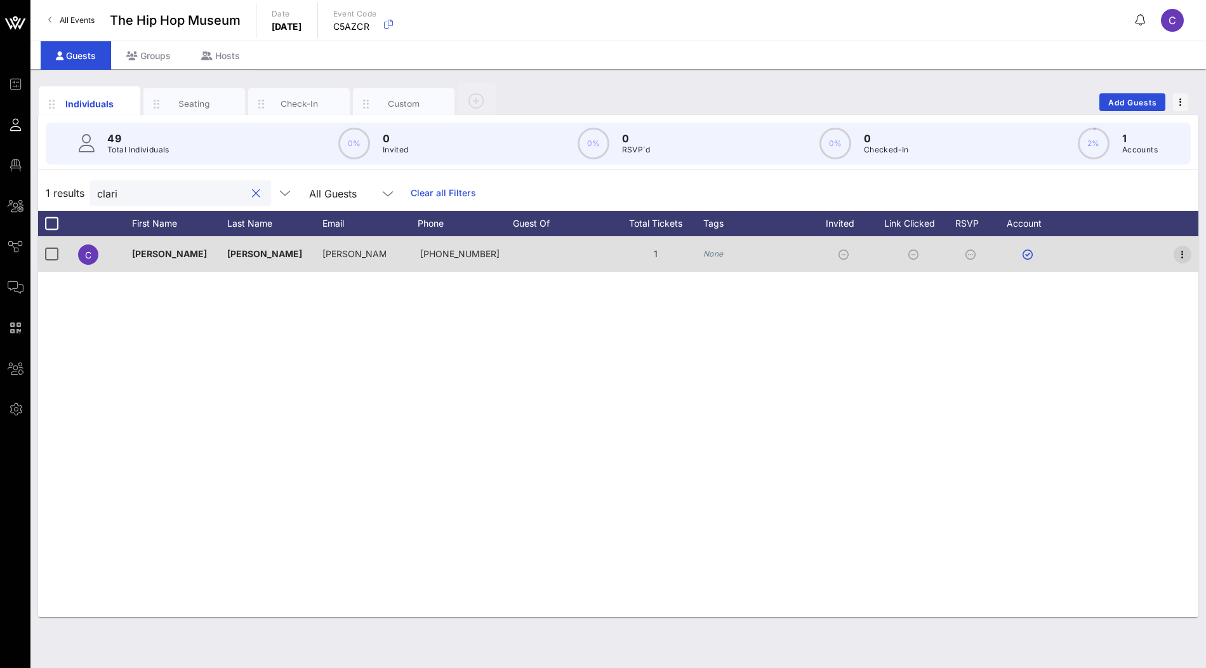
type input "clari"
click at [1182, 247] on icon "button" at bounding box center [1181, 254] width 15 height 15
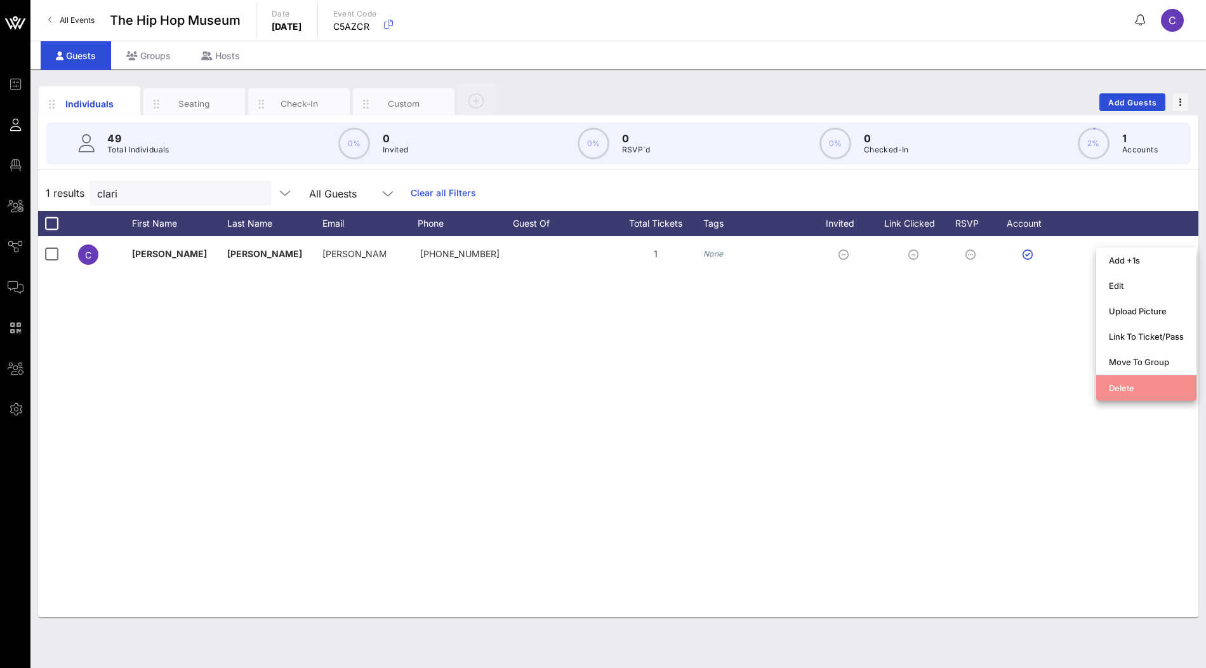
click at [1119, 391] on div "Delete" at bounding box center [1145, 388] width 75 height 10
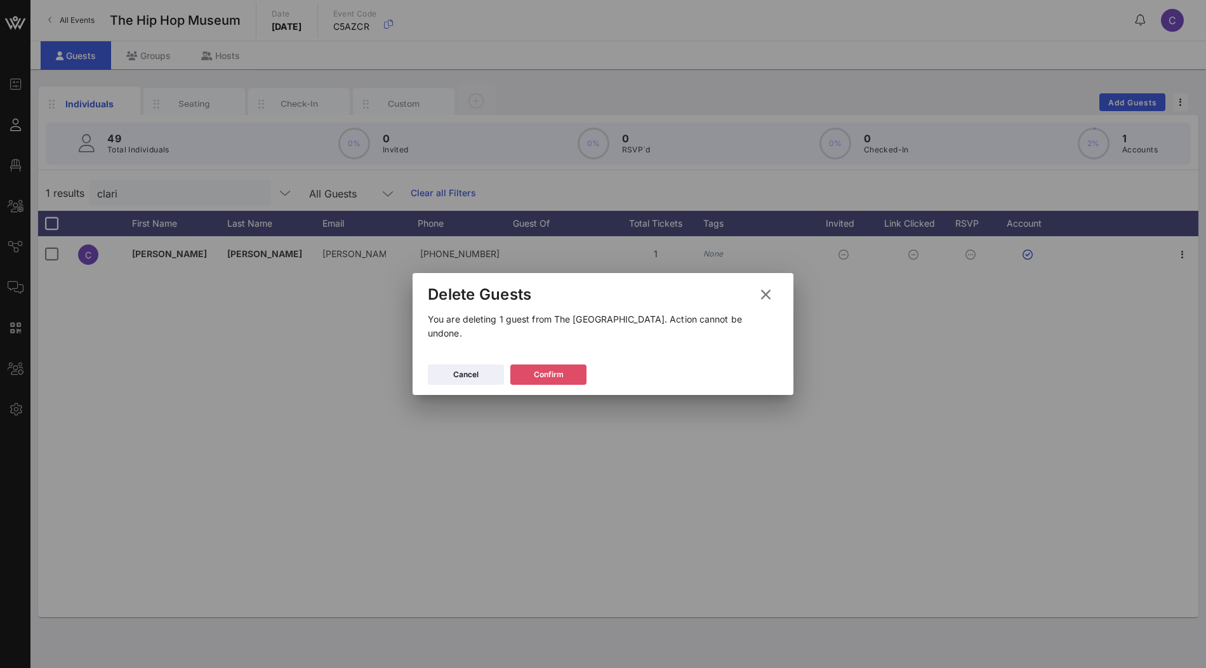
click at [545, 364] on button "Confirm" at bounding box center [548, 374] width 76 height 20
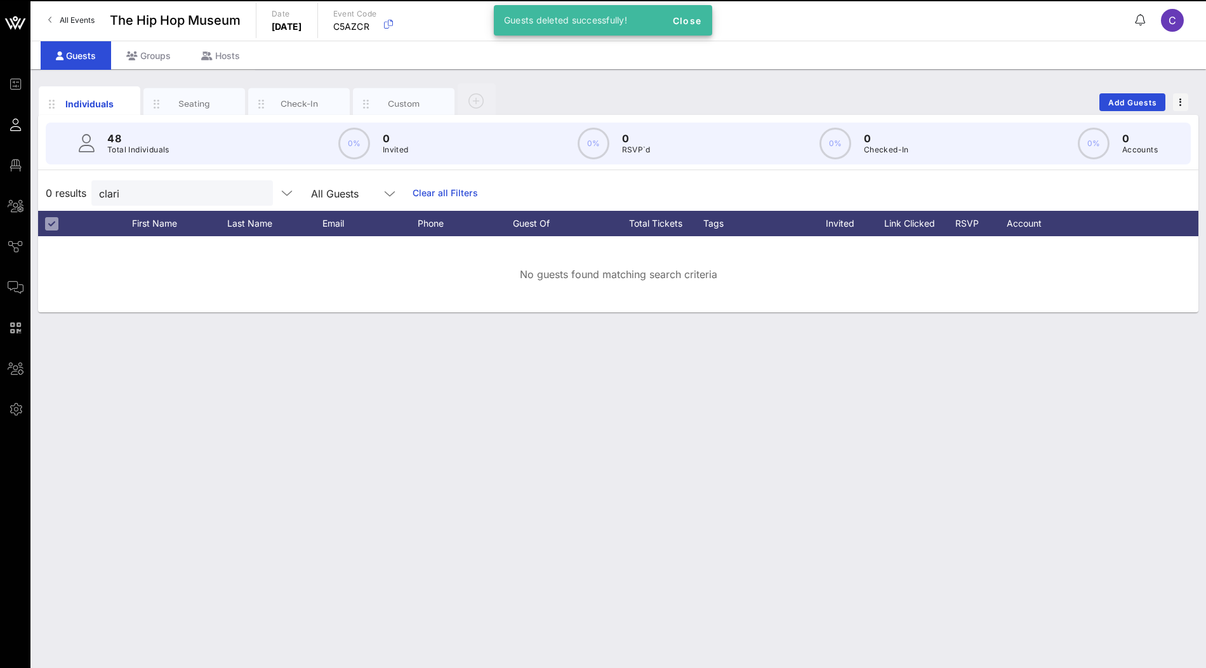
click at [549, 366] on div "Individuals Seating Check-In Custom Add Guests 48 Total Individuals 0% 0 Invite…" at bounding box center [617, 368] width 1175 height 598
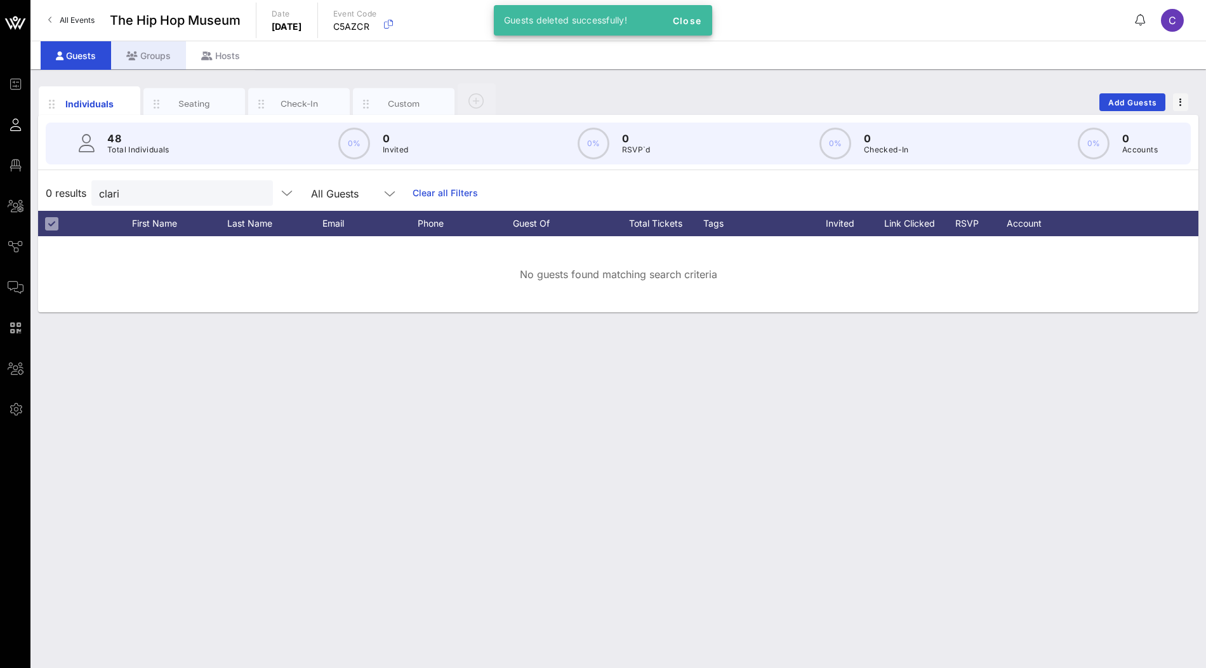
click at [145, 56] on div "Groups" at bounding box center [148, 55] width 75 height 29
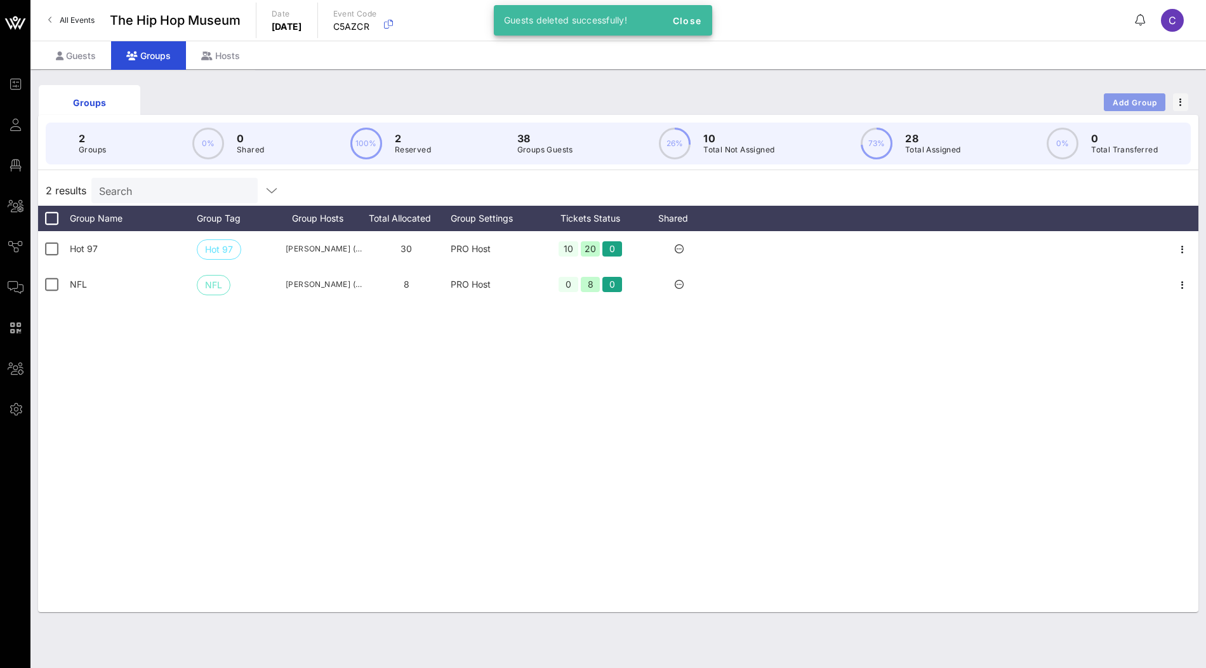
click at [1125, 100] on span "Add Group" at bounding box center [1135, 103] width 46 height 10
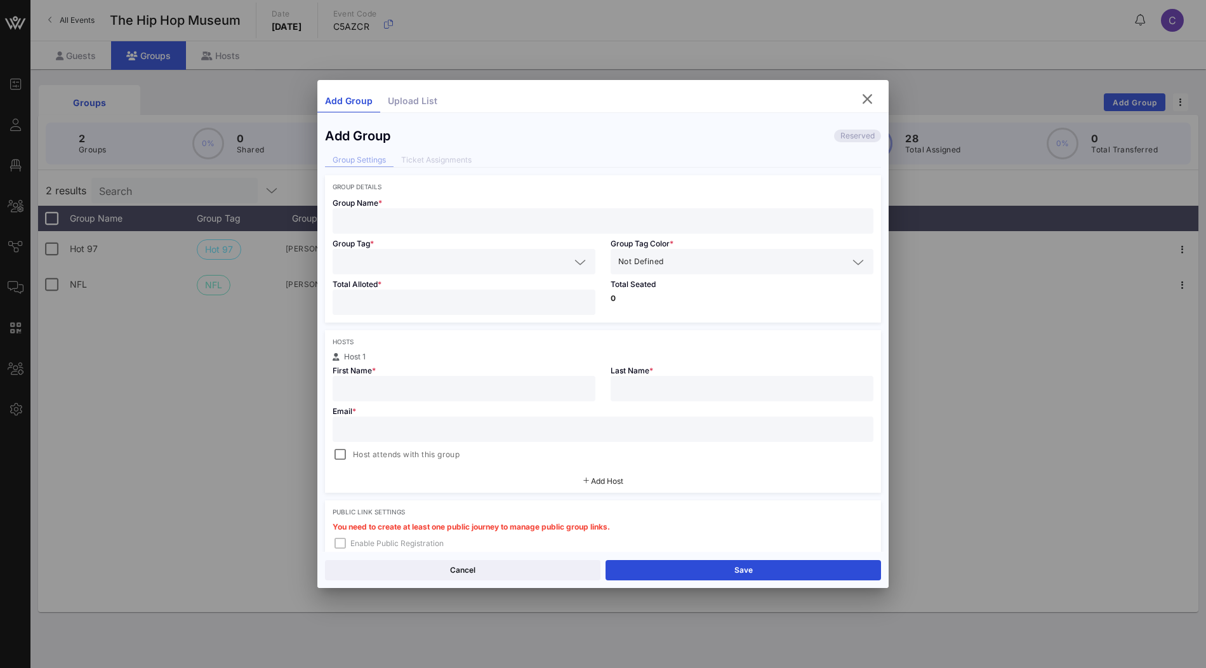
click at [450, 223] on input "text" at bounding box center [602, 221] width 525 height 16
type input "c"
type input "VOW"
click at [431, 262] on input "text" at bounding box center [455, 261] width 230 height 16
click at [874, 100] on icon "button" at bounding box center [866, 98] width 15 height 15
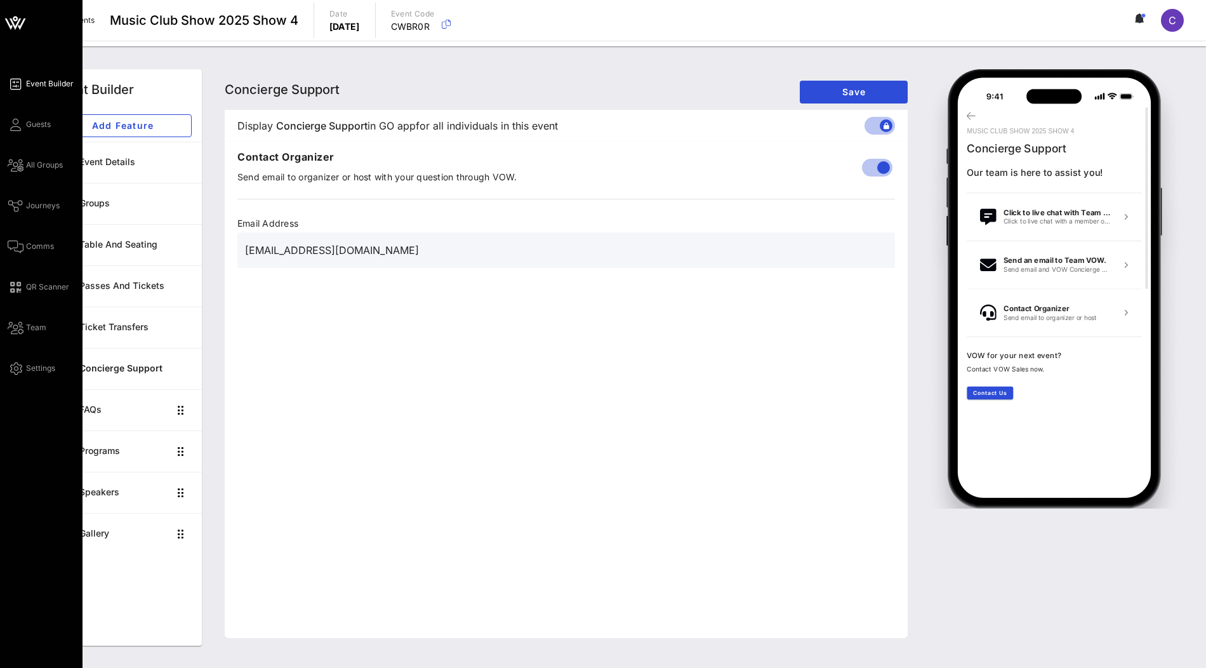
click at [17, 25] on icon at bounding box center [15, 23] width 30 height 30
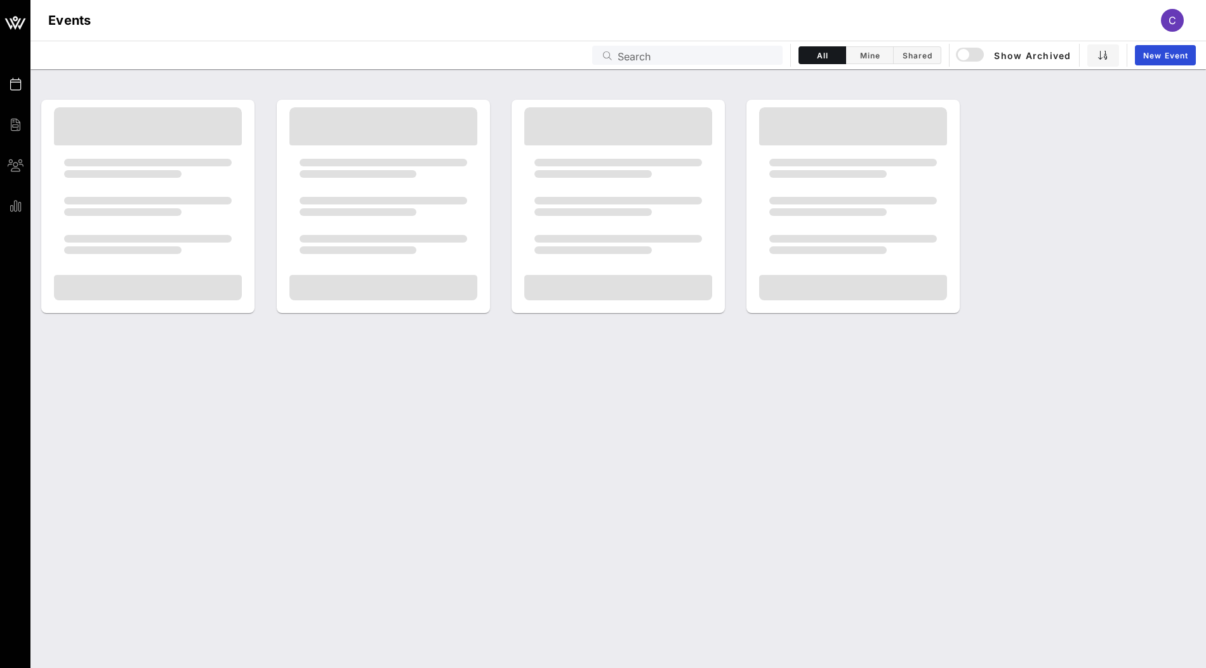
click at [621, 56] on input "Search" at bounding box center [695, 55] width 157 height 16
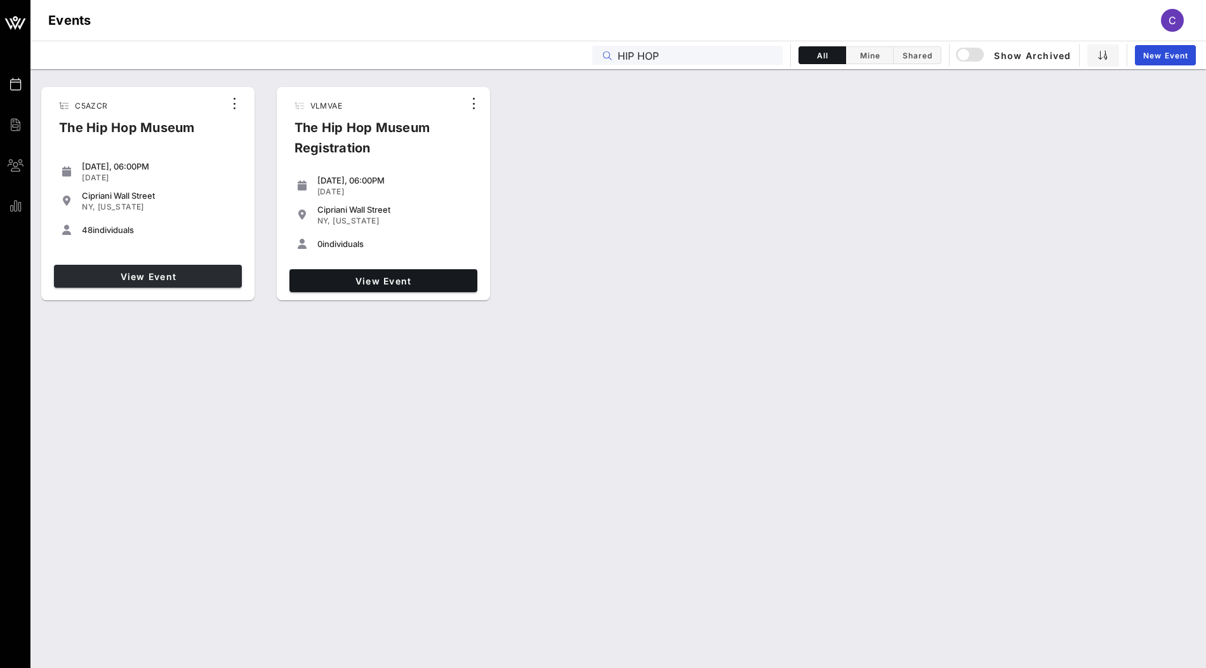
type input "HIP HOP"
click at [192, 282] on link "View Event" at bounding box center [148, 276] width 188 height 23
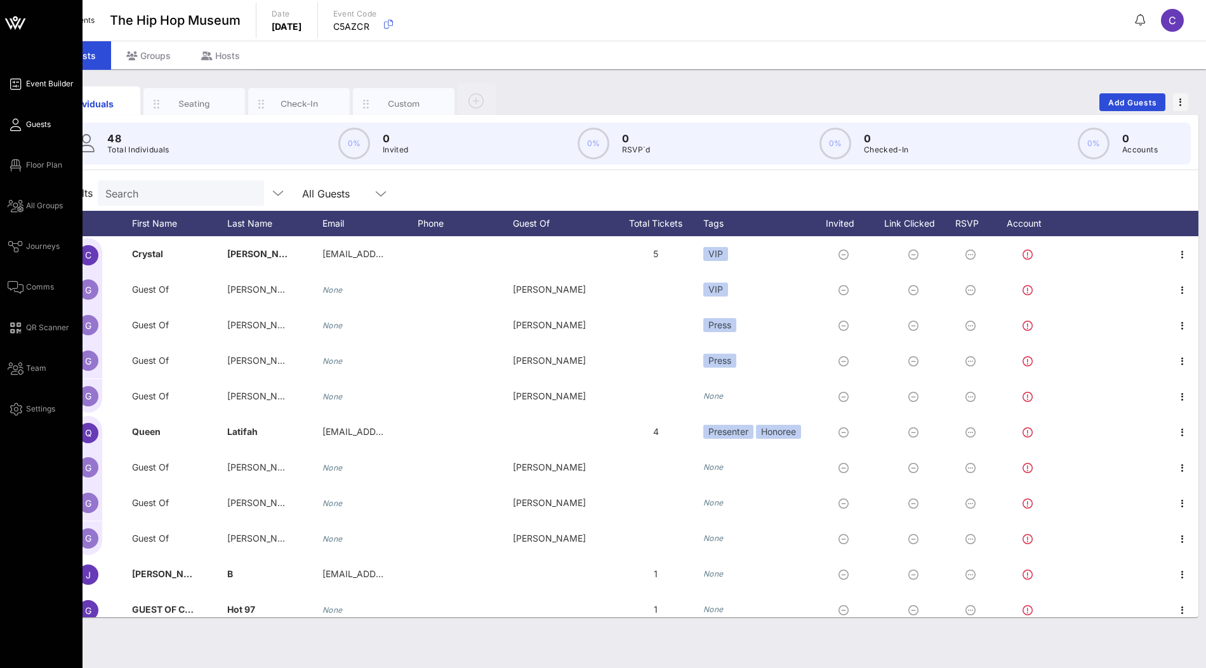
click at [40, 86] on span "Event Builder" at bounding box center [50, 83] width 48 height 11
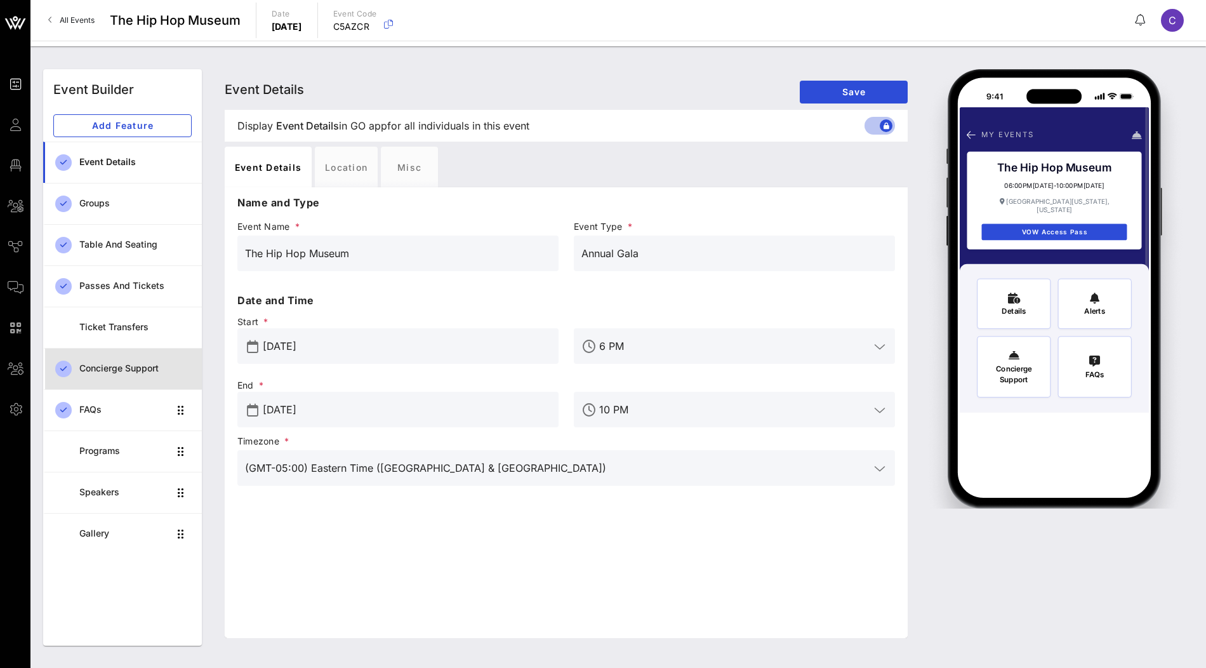
click at [128, 371] on div "Concierge Support" at bounding box center [135, 368] width 112 height 11
